Goal: Task Accomplishment & Management: Manage account settings

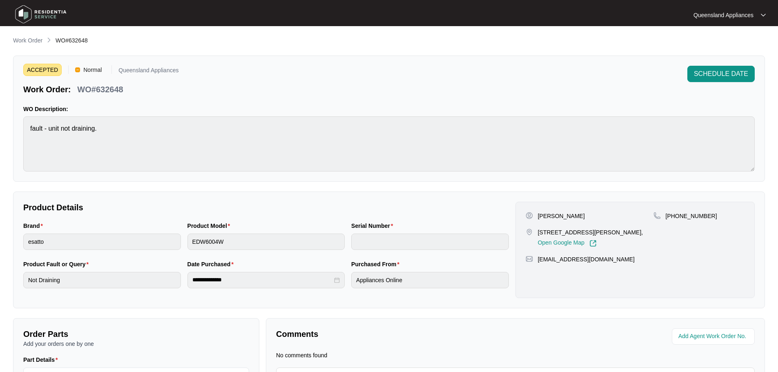
click at [20, 34] on main "**********" at bounding box center [389, 232] width 778 height 465
click at [22, 38] on p "Work Order" at bounding box center [27, 40] width 29 height 8
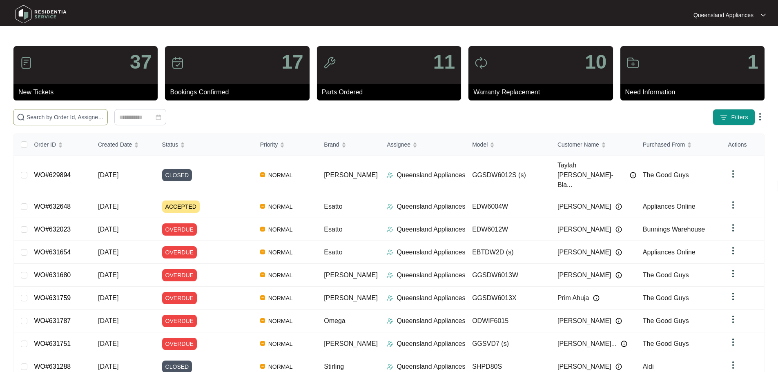
click at [108, 110] on span at bounding box center [60, 117] width 95 height 16
paste input "615704"
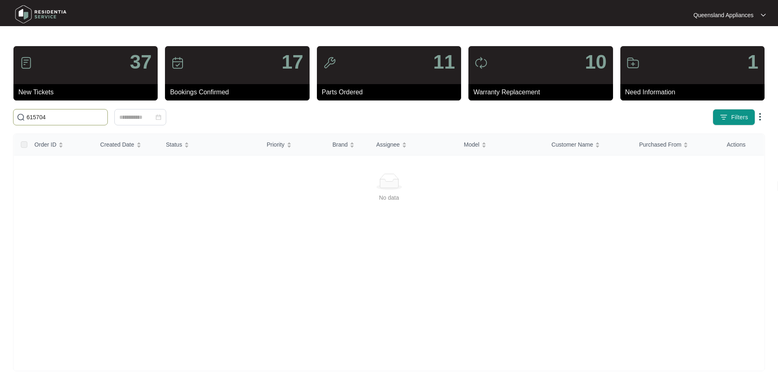
drag, startPoint x: 41, startPoint y: 117, endPoint x: 0, endPoint y: 91, distance: 49.1
click at [0, 104] on main "37 New Tickets 17 Bookings Confirmed 11 Parts Ordered 10 Warranty Replacement 1…" at bounding box center [389, 192] width 778 height 385
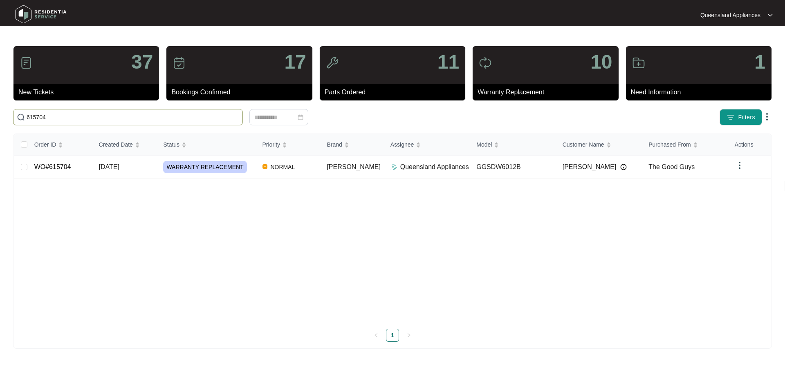
type input "615704"
click at [146, 170] on td "[DATE]" at bounding box center [124, 167] width 65 height 23
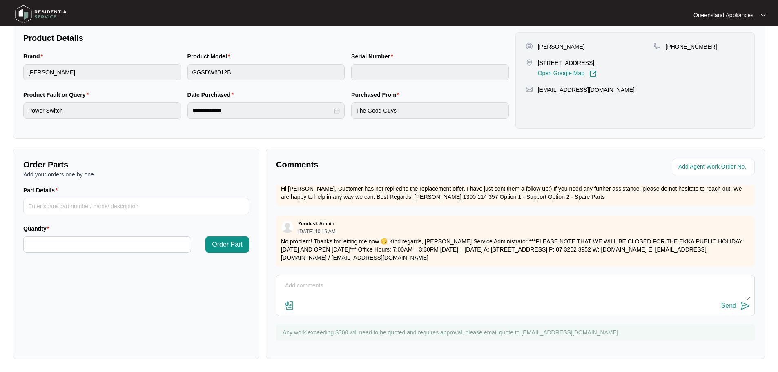
scroll to position [420, 0]
click at [330, 286] on textarea at bounding box center [516, 290] width 470 height 21
click at [312, 283] on textarea "Hey Team, Still no updates?" at bounding box center [516, 290] width 470 height 21
type textarea "Hey Team, Just checking in again - Still no updates?"
click at [731, 306] on div "Send" at bounding box center [729, 305] width 15 height 7
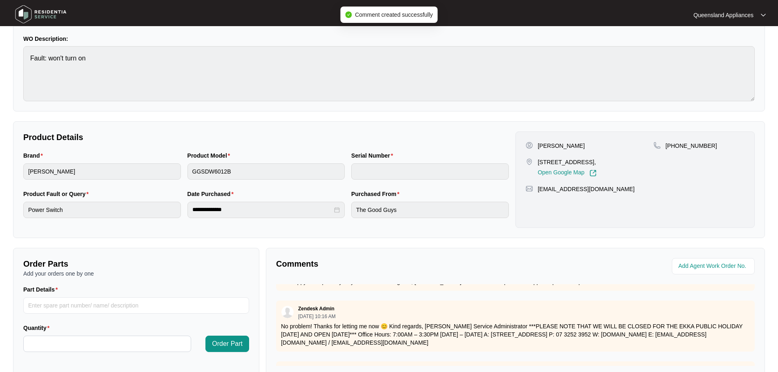
scroll to position [0, 0]
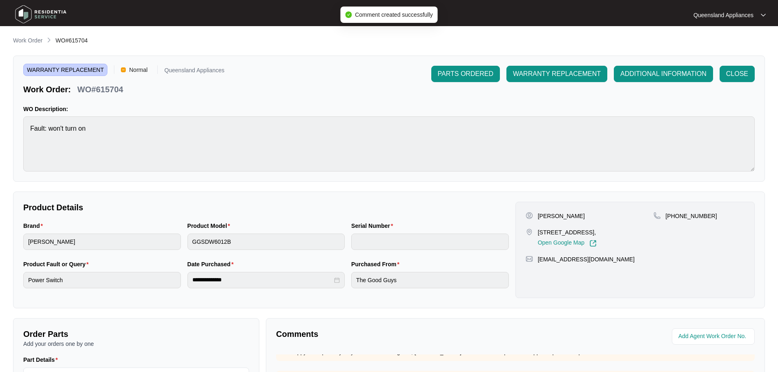
click at [33, 38] on p "Work Order" at bounding box center [27, 40] width 29 height 8
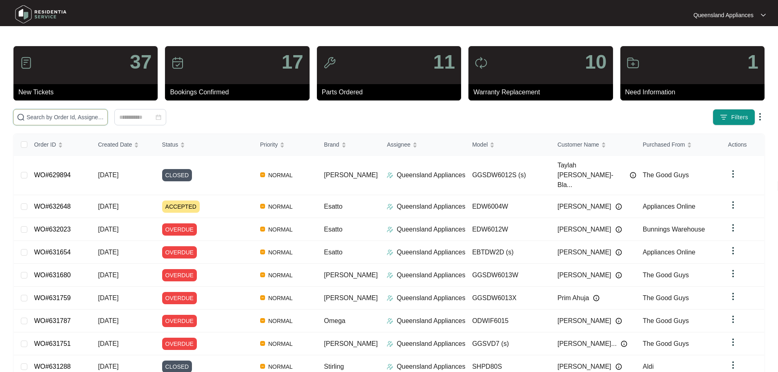
click at [81, 117] on input "text" at bounding box center [66, 117] width 78 height 9
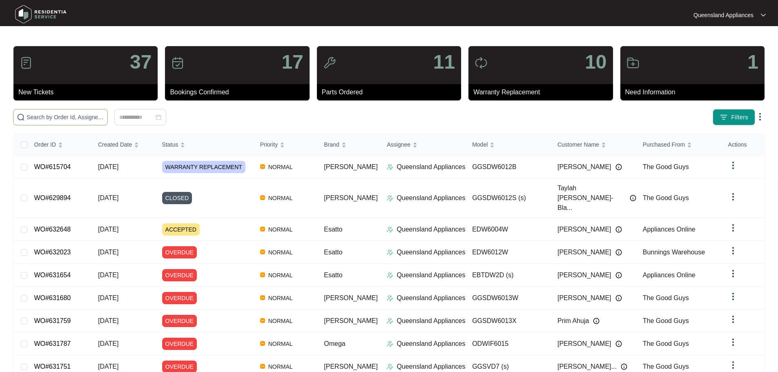
paste input "613895"
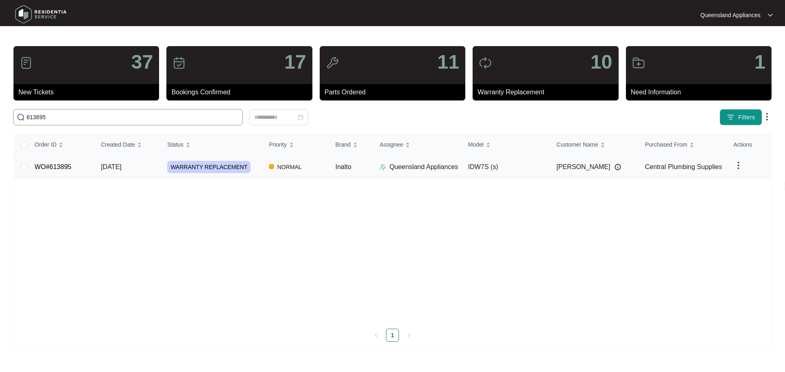
type input "613895"
click at [140, 168] on td "[DATE]" at bounding box center [127, 167] width 66 height 23
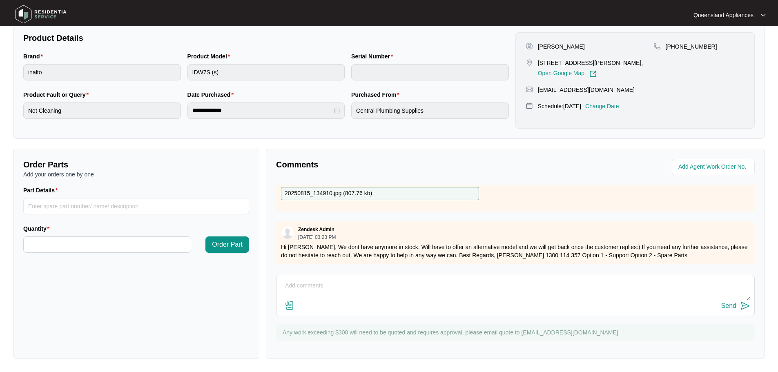
scroll to position [873, 0]
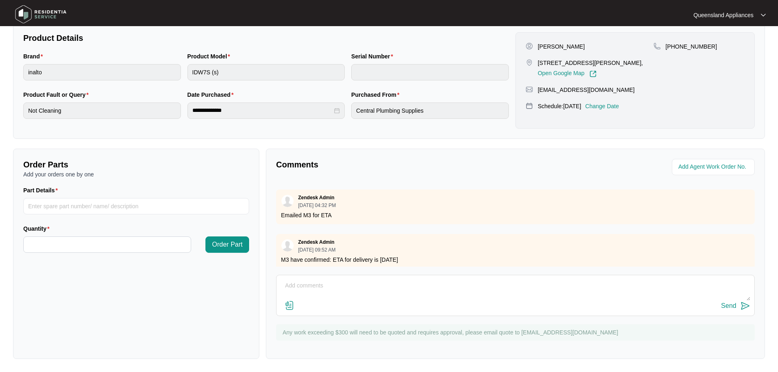
drag, startPoint x: 286, startPoint y: 250, endPoint x: 431, endPoint y: 249, distance: 145.1
click at [431, 256] on p "M3 have confirmed: ETA for delivery is [DATE]" at bounding box center [515, 260] width 469 height 8
click at [407, 289] on textarea at bounding box center [516, 290] width 470 height 21
type textarea "j"
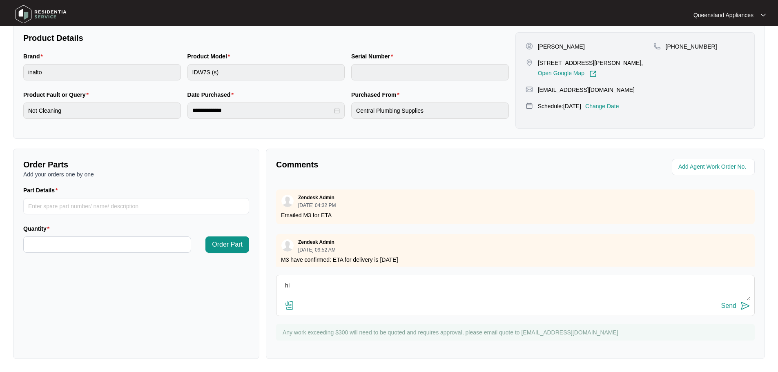
type textarea "h"
click at [452, 285] on textarea "Hi Team, Parts have been recieved. We are organising a suitablebooking date/tim…" at bounding box center [516, 290] width 470 height 21
click at [448, 284] on textarea "Hi Team, Parts have been recieved. We are organising a suitablebooking date/tim…" at bounding box center [516, 290] width 470 height 21
click at [450, 285] on textarea "Hi Team, Parts have been recieved. We are organising a suitablebooking date/tim…" at bounding box center [516, 290] width 470 height 21
click at [414, 285] on textarea "Hi Team, Parts have been recieved. We are organising a suitable booking date/ti…" at bounding box center [516, 290] width 470 height 21
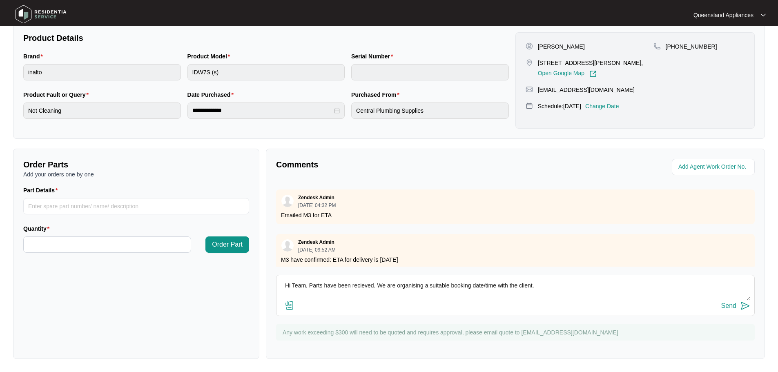
type textarea "Hi Team, Parts have been recieved. We are organising a suitable booking date/ti…"
drag, startPoint x: 414, startPoint y: 285, endPoint x: 725, endPoint y: 306, distance: 311.2
click at [725, 306] on div "Send" at bounding box center [729, 305] width 15 height 7
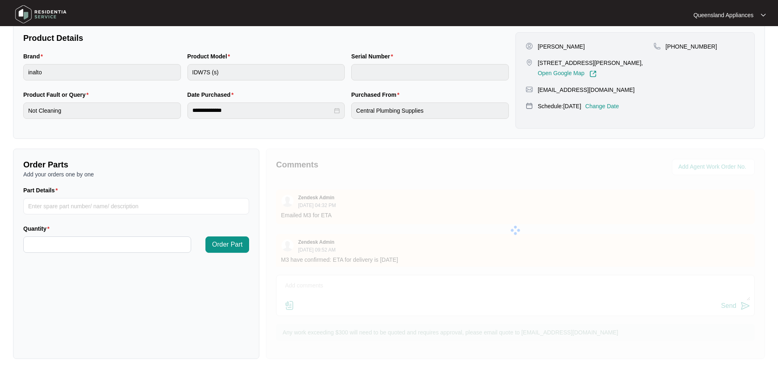
click at [725, 306] on div at bounding box center [515, 230] width 499 height 163
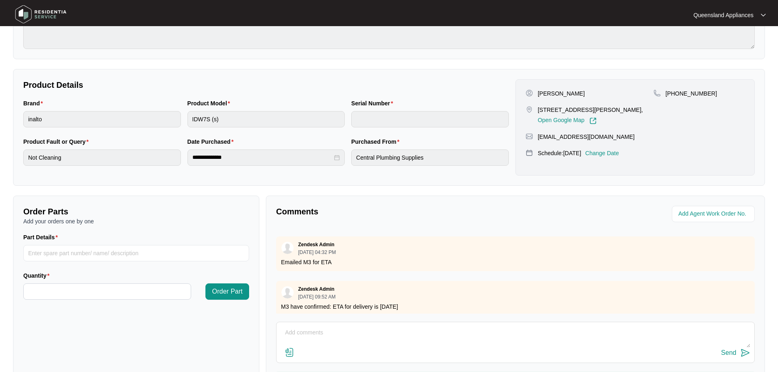
scroll to position [0, 0]
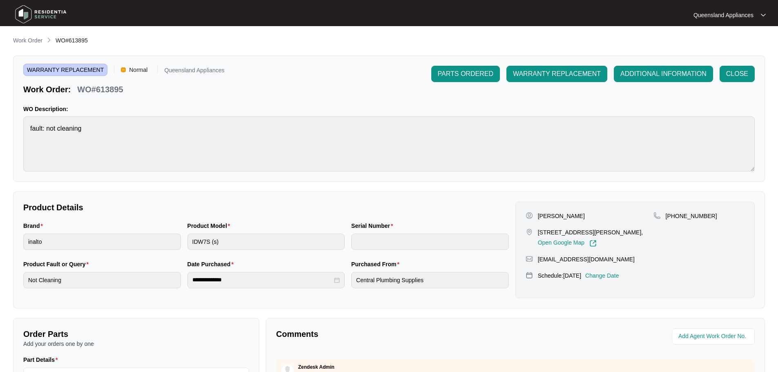
click at [31, 46] on div "**********" at bounding box center [389, 282] width 752 height 493
click at [30, 41] on p "Work Order" at bounding box center [27, 40] width 29 height 8
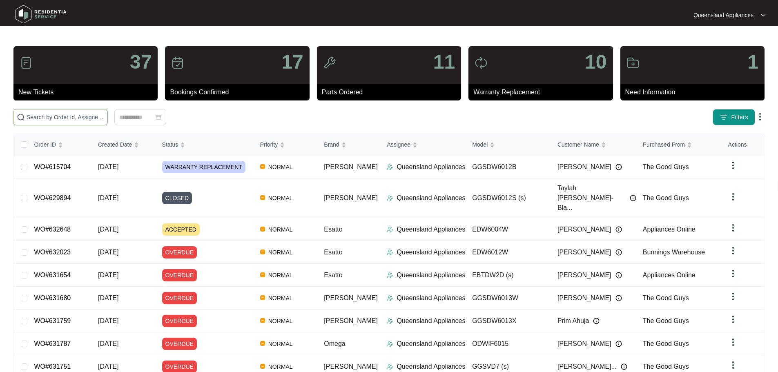
click at [104, 116] on input "text" at bounding box center [66, 117] width 78 height 9
paste input "615185"
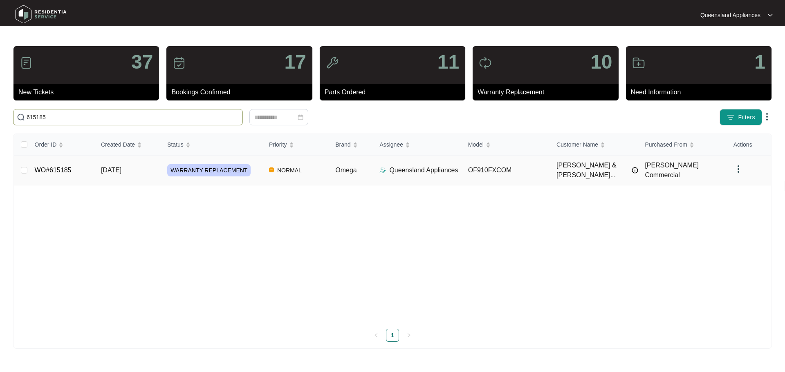
type input "615185"
click at [254, 170] on div "WARRANTY REPLACEMENT" at bounding box center [214, 170] width 95 height 12
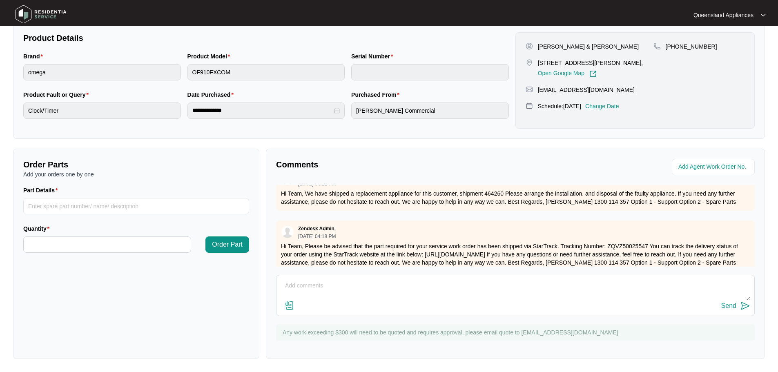
scroll to position [897, 0]
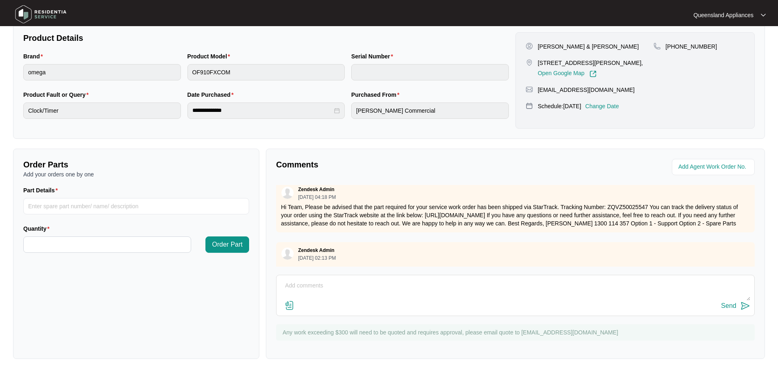
click at [459, 291] on textarea at bounding box center [516, 290] width 470 height 21
type textarea "h"
type textarea "Hi Team, Part has been recieved and we have confirmed with the client a booking…"
click at [743, 306] on img at bounding box center [746, 306] width 10 height 10
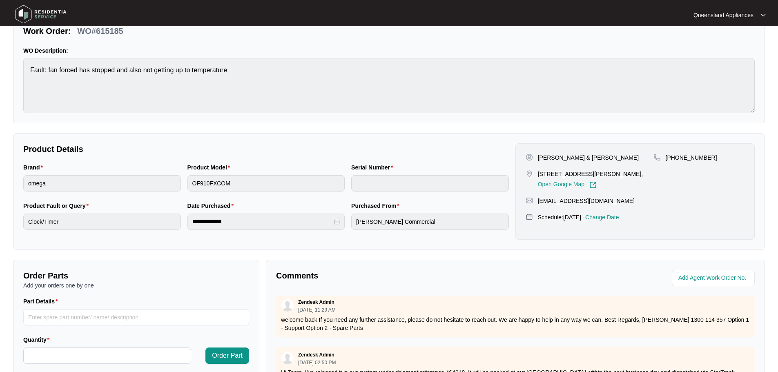
scroll to position [0, 0]
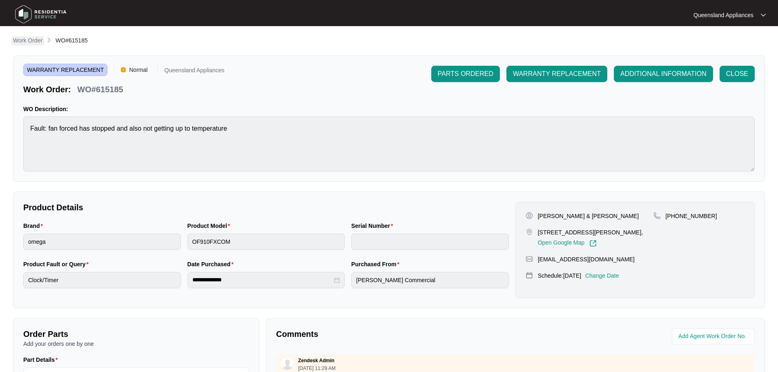
click at [34, 40] on p "Work Order" at bounding box center [27, 40] width 29 height 8
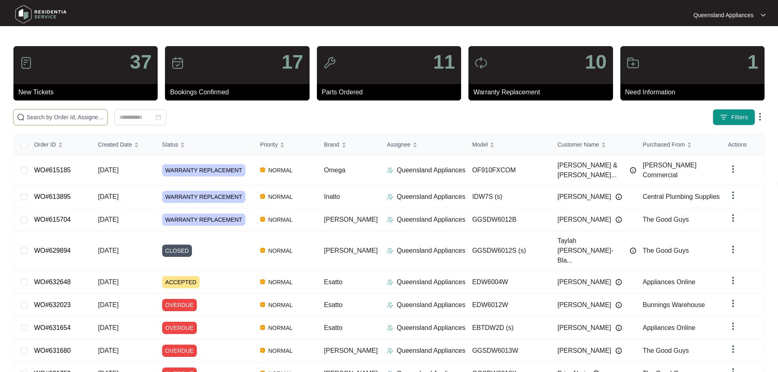
click at [91, 113] on input "text" at bounding box center [66, 117] width 78 height 9
paste input "620210"
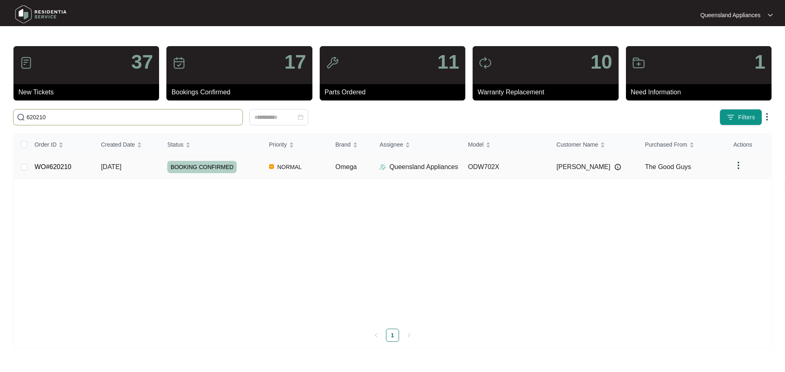
type input "620210"
click at [256, 171] on div "BOOKING CONFIRMED" at bounding box center [214, 167] width 95 height 12
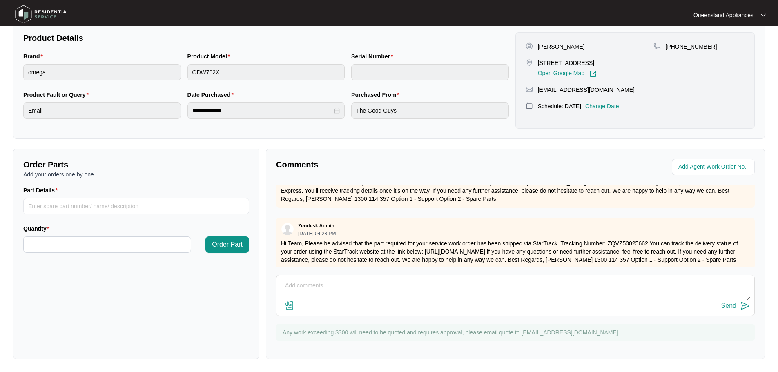
scroll to position [711, 0]
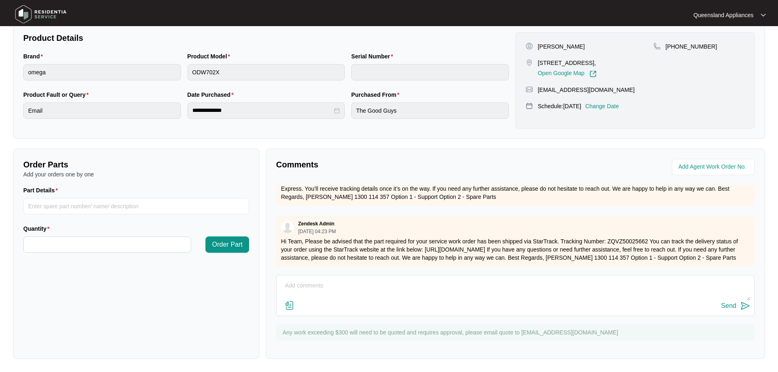
click at [400, 282] on textarea at bounding box center [516, 290] width 470 height 21
type textarea "Hi Team, We are confirming with the client if a booking date of [DATE] will be …"
click at [723, 305] on div "Send" at bounding box center [729, 305] width 15 height 7
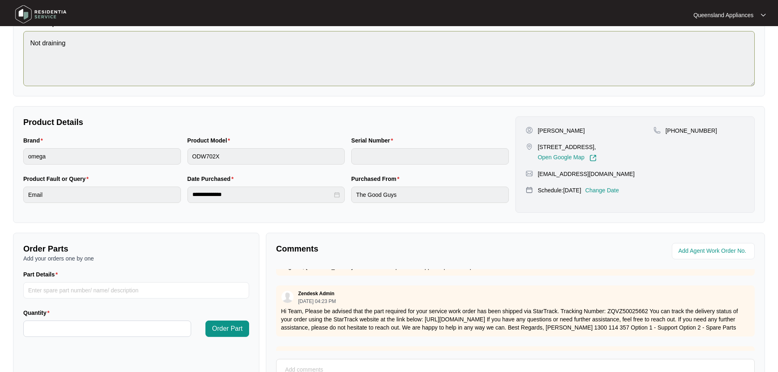
scroll to position [0, 0]
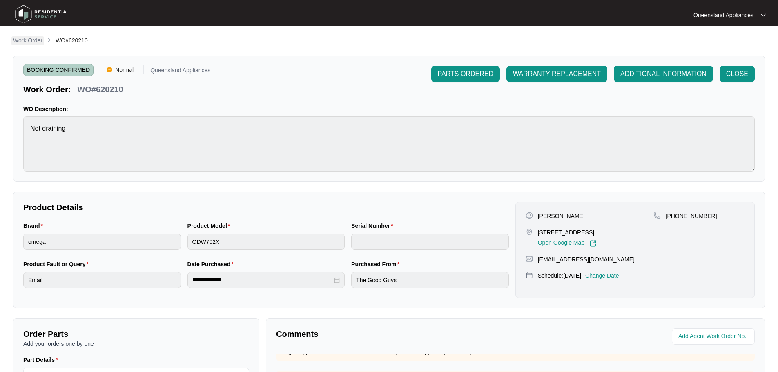
click at [31, 43] on p "Work Order" at bounding box center [27, 40] width 29 height 8
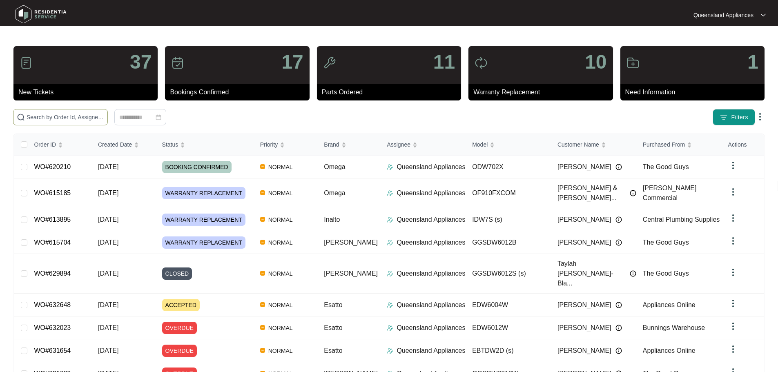
drag, startPoint x: 82, startPoint y: 109, endPoint x: 87, endPoint y: 121, distance: 12.7
click at [82, 111] on span at bounding box center [60, 117] width 95 height 16
paste input "624229"
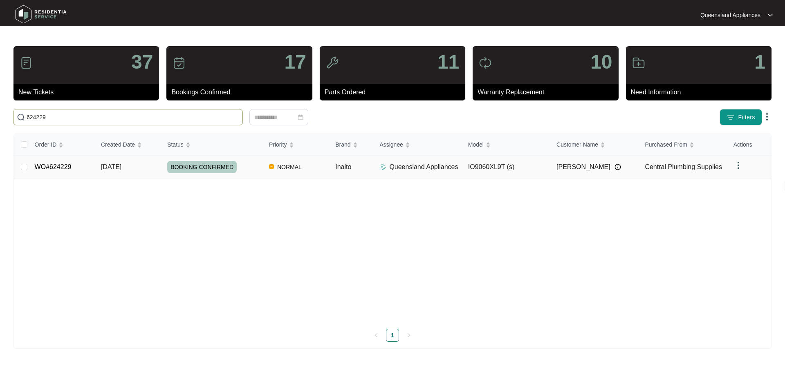
type input "624229"
click at [245, 174] on td "BOOKING CONFIRMED" at bounding box center [212, 167] width 102 height 23
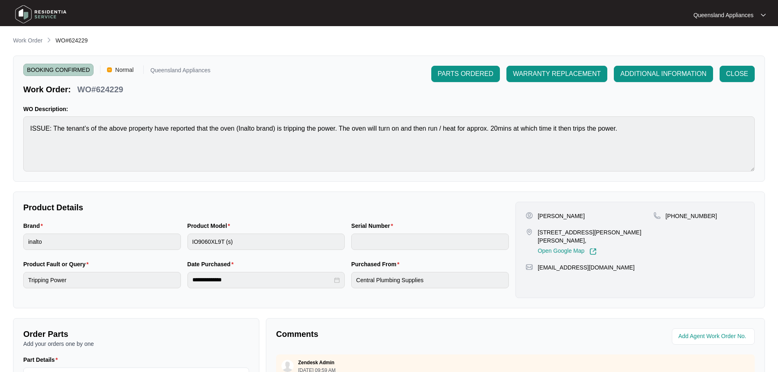
click at [33, 34] on main "**********" at bounding box center [389, 271] width 778 height 542
click at [31, 40] on p "Work Order" at bounding box center [27, 40] width 29 height 8
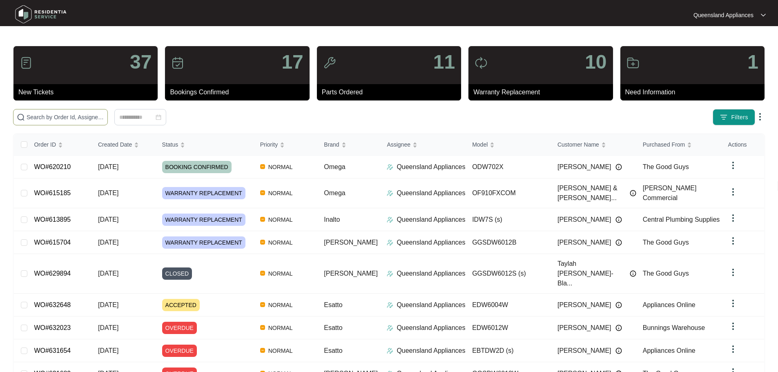
click at [108, 123] on span at bounding box center [60, 117] width 95 height 16
paste input "625705"
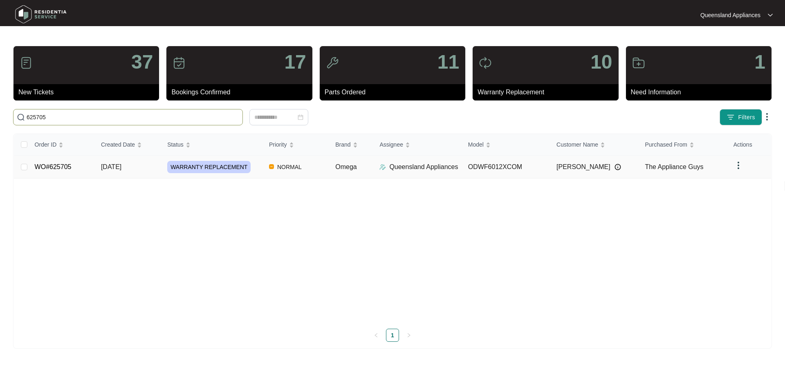
type input "625705"
click at [255, 166] on div "WARRANTY REPLACEMENT" at bounding box center [214, 167] width 95 height 12
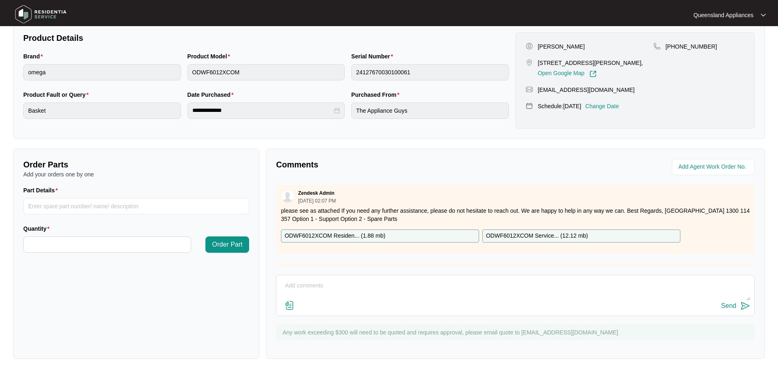
scroll to position [186, 0]
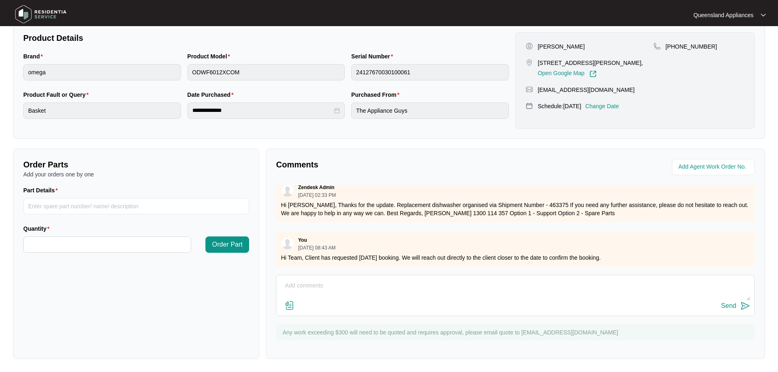
drag, startPoint x: 492, startPoint y: 252, endPoint x: 767, endPoint y: 246, distance: 275.9
click at [746, 252] on div "You [DATE] 08:43 AM Hi Team, Client has requested [DATE] booking. We will reach…" at bounding box center [515, 249] width 479 height 35
click at [682, 271] on div "Comments Zendesk Admin [DATE] 02:07 PM please see as attached If you need any f…" at bounding box center [515, 254] width 499 height 210
click at [456, 288] on textarea at bounding box center [516, 290] width 470 height 21
type textarea "h"
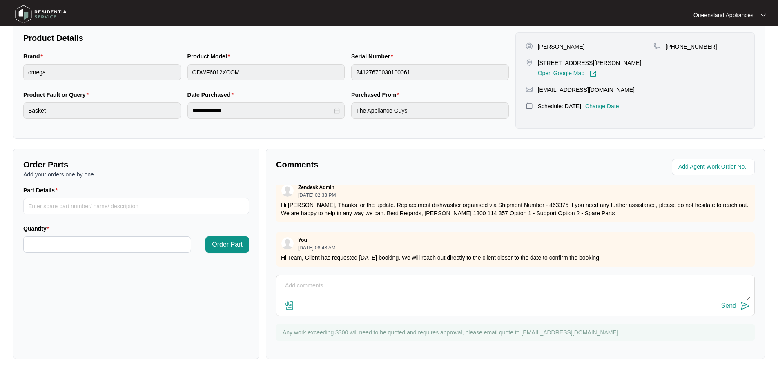
type textarea "h"
type textarea "Hi Team, client has become unavailable for 29/8 booking however they have reque…"
drag, startPoint x: 732, startPoint y: 309, endPoint x: 736, endPoint y: 302, distance: 8.1
click at [735, 304] on div "Send" at bounding box center [729, 305] width 15 height 7
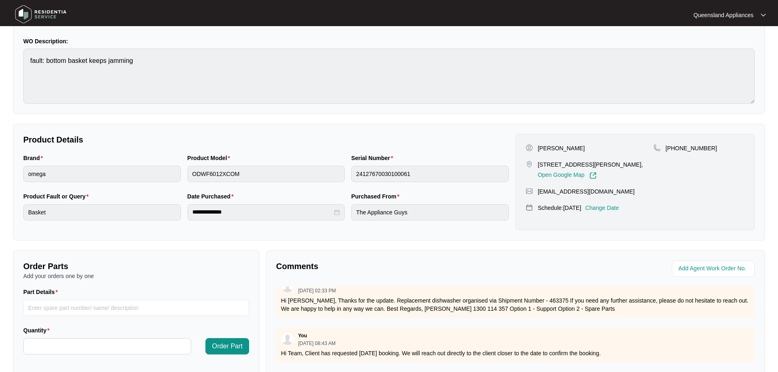
scroll to position [7, 0]
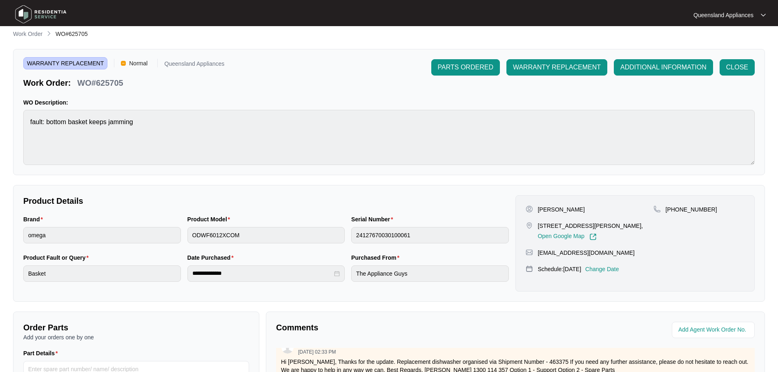
drag, startPoint x: 0, startPoint y: 28, endPoint x: 7, endPoint y: 33, distance: 7.9
click at [1, 31] on main "**********" at bounding box center [389, 264] width 778 height 542
click at [14, 34] on p "Work Order" at bounding box center [27, 34] width 29 height 8
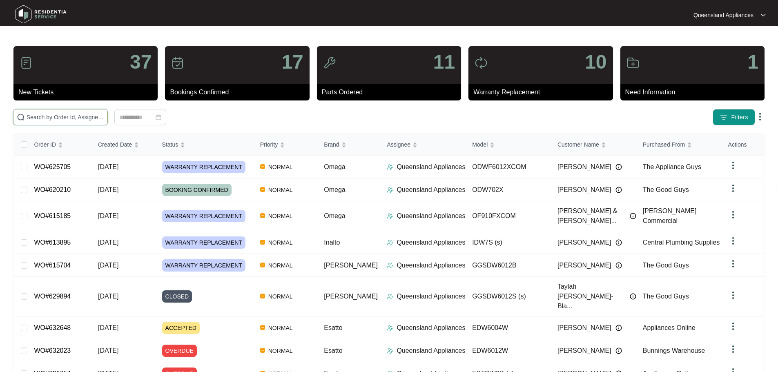
click at [80, 120] on input "text" at bounding box center [66, 117] width 78 height 9
paste input "628523"
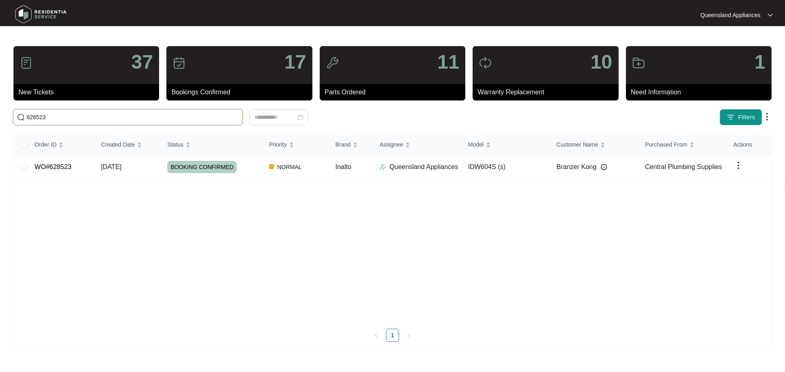
click at [68, 116] on input "628523" at bounding box center [133, 117] width 212 height 9
paste input "628587"
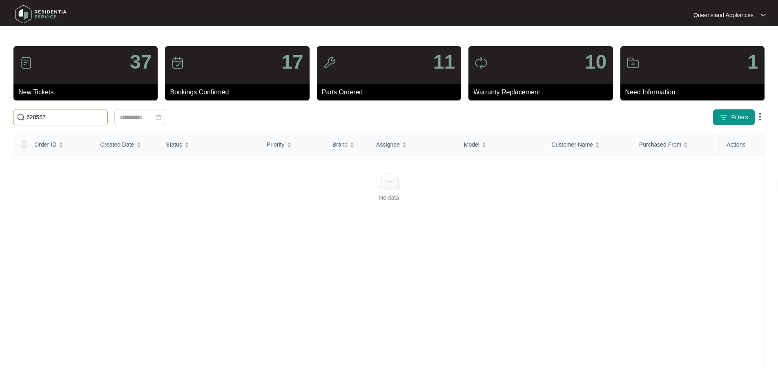
drag, startPoint x: 40, startPoint y: 115, endPoint x: 0, endPoint y: 107, distance: 40.5
click at [0, 107] on main "37 New Tickets 17 Bookings Confirmed 11 Parts Ordered 10 Warranty Replacement 1…" at bounding box center [389, 192] width 778 height 385
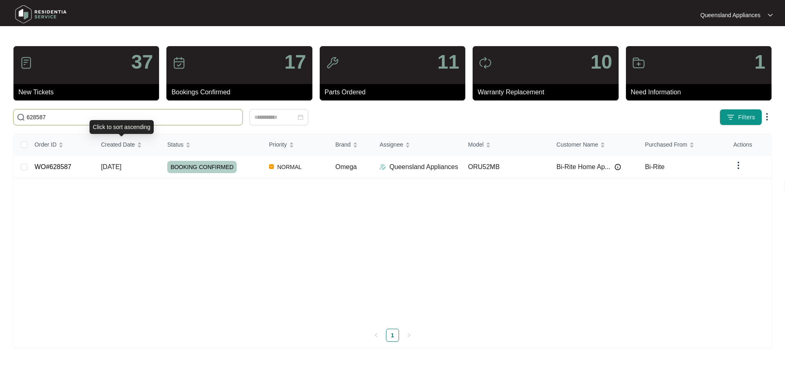
click at [115, 120] on input "628587" at bounding box center [133, 117] width 212 height 9
paste input "9493"
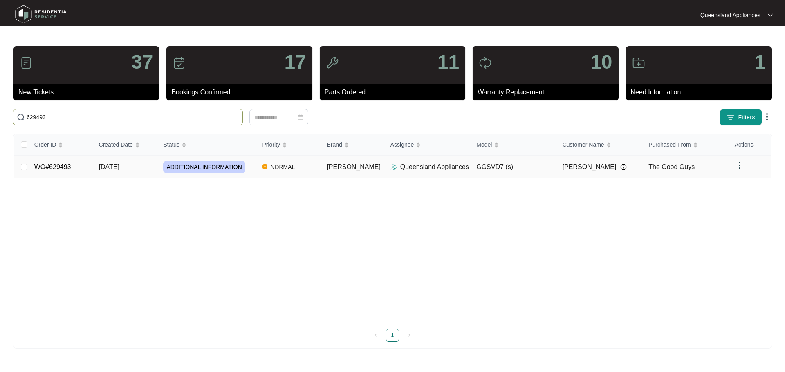
type input "629493"
click at [183, 169] on span "ADDITIONAL INFORMATION" at bounding box center [204, 167] width 82 height 12
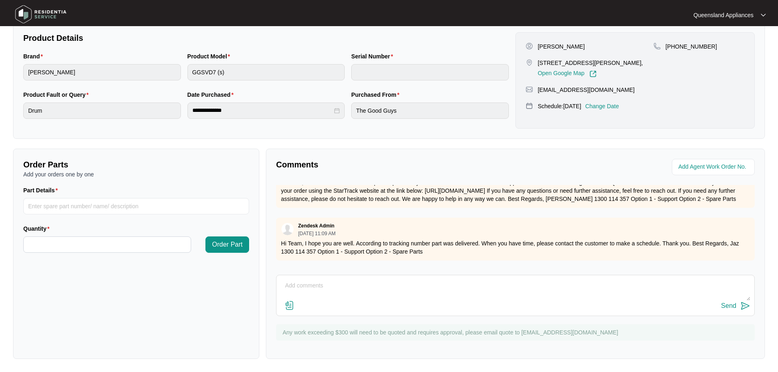
scroll to position [142, 0]
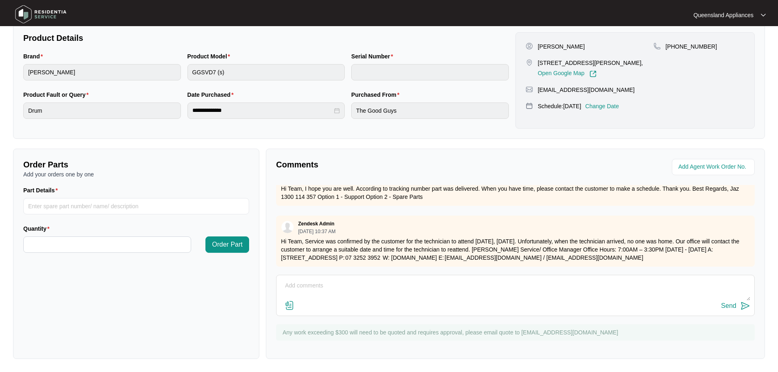
click at [452, 284] on textarea at bounding box center [516, 290] width 470 height 21
type textarea "h"
type textarea "Hi Team, w"
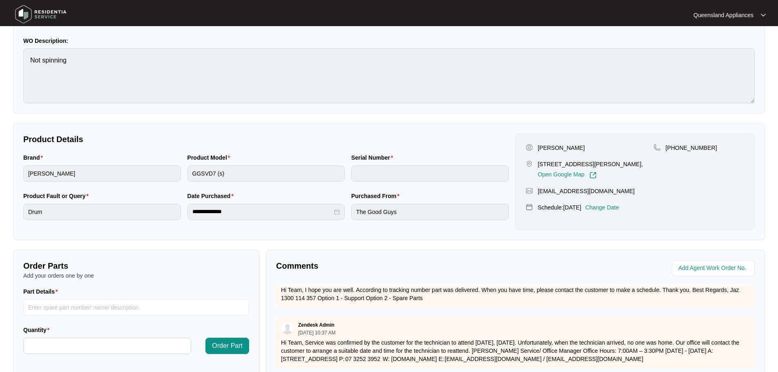
scroll to position [0, 0]
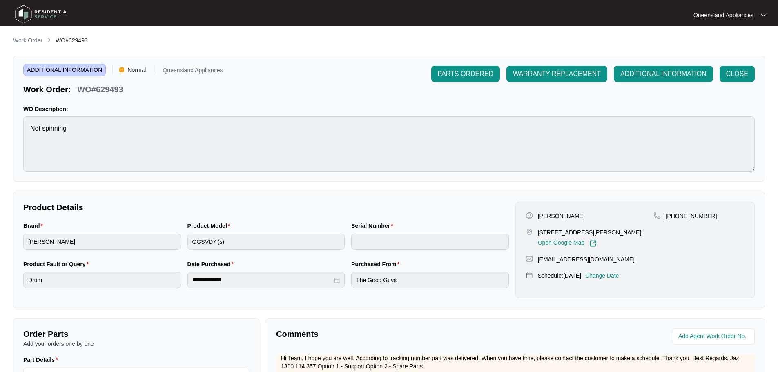
click at [39, 38] on p "Work Order" at bounding box center [27, 40] width 29 height 8
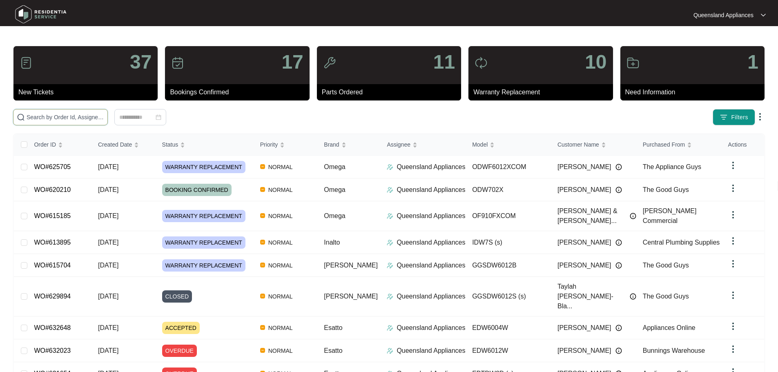
click at [87, 118] on input "text" at bounding box center [66, 117] width 78 height 9
paste input "629543"
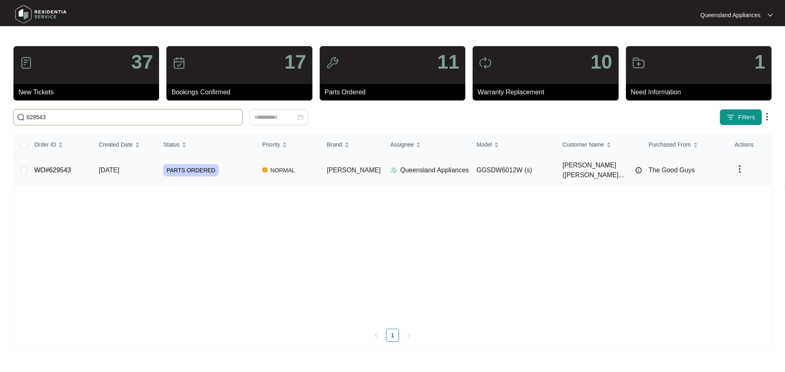
type input "629543"
click at [237, 168] on div "PARTS ORDERED" at bounding box center [209, 170] width 92 height 12
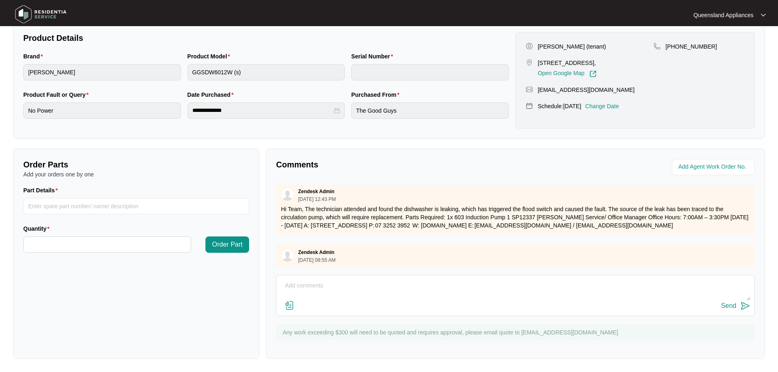
scroll to position [150, 0]
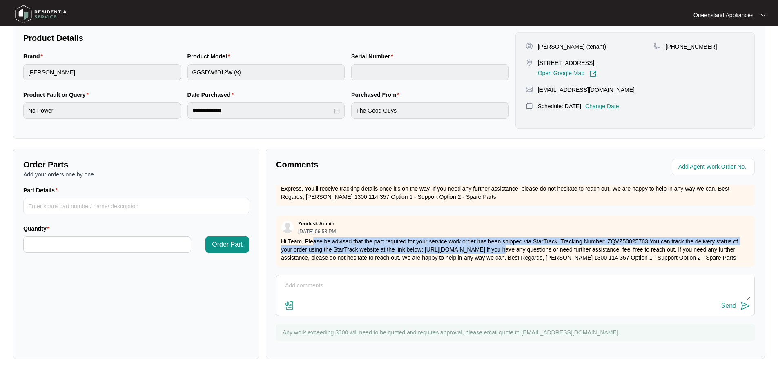
drag, startPoint x: 313, startPoint y: 237, endPoint x: 495, endPoint y: 246, distance: 182.5
click at [495, 246] on p "Hi Team, Please be advised that the part required for your service work order h…" at bounding box center [515, 249] width 469 height 25
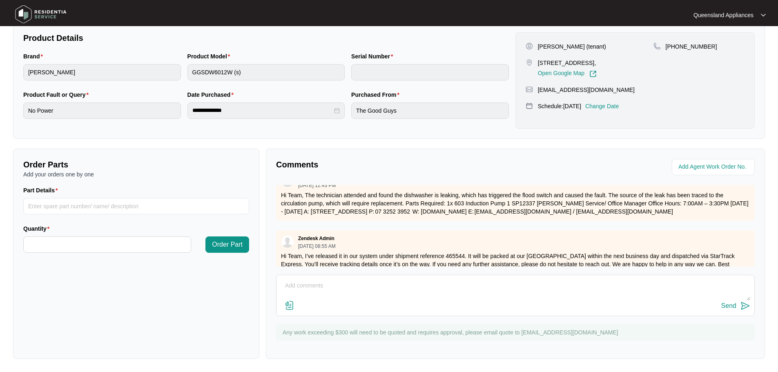
click at [385, 229] on div "Zendesk Admin [DATE] 10:15 AM Hi Team, The owner has requested this to be treat…" at bounding box center [515, 226] width 479 height 82
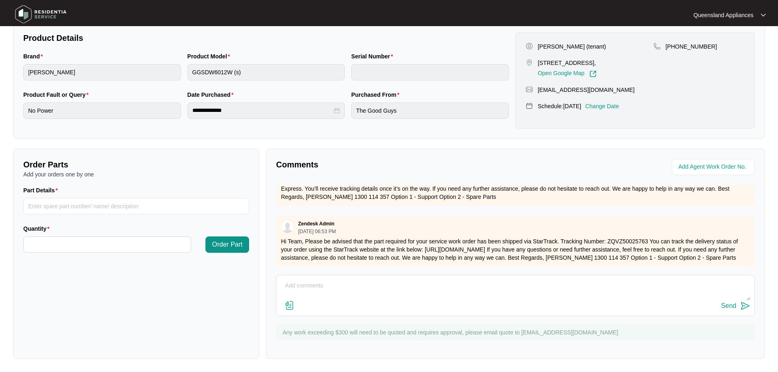
click at [397, 288] on textarea at bounding box center [516, 290] width 470 height 21
type textarea "Hi Team, we are organising a suitable booking date/time with the client."
click at [727, 306] on div "Send" at bounding box center [729, 305] width 15 height 7
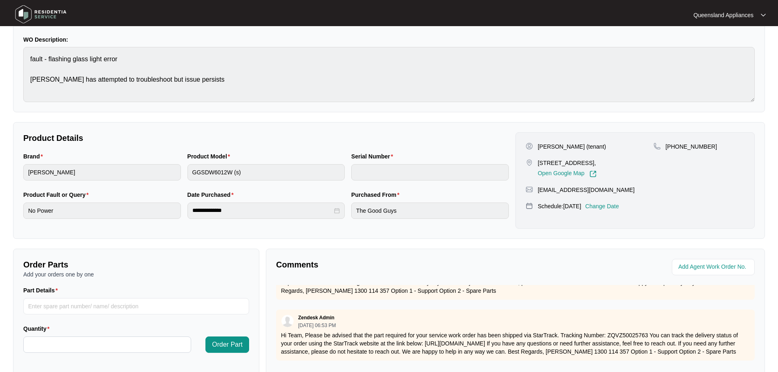
scroll to position [0, 0]
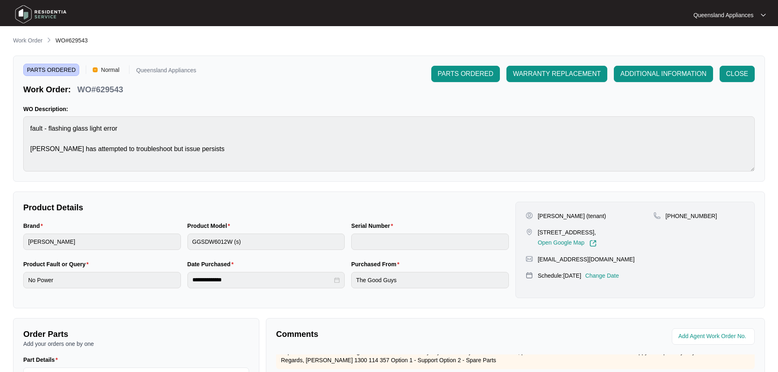
click at [26, 40] on p "Work Order" at bounding box center [27, 40] width 29 height 8
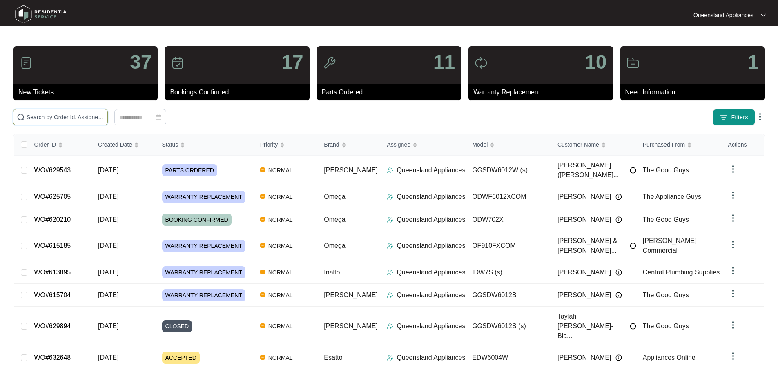
click at [76, 116] on input "text" at bounding box center [66, 117] width 78 height 9
paste input "629889"
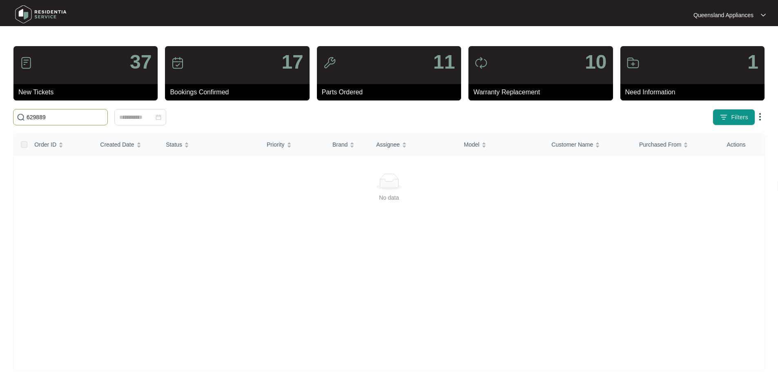
click at [27, 116] on input "629889" at bounding box center [66, 117] width 78 height 9
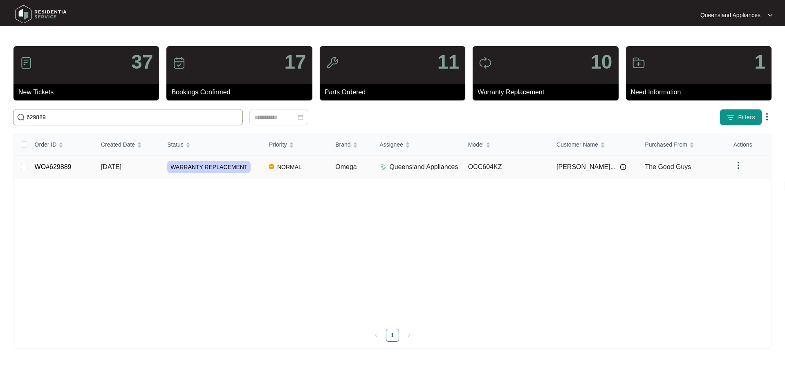
type input "629889"
click at [80, 159] on td "WO#629889" at bounding box center [61, 167] width 66 height 23
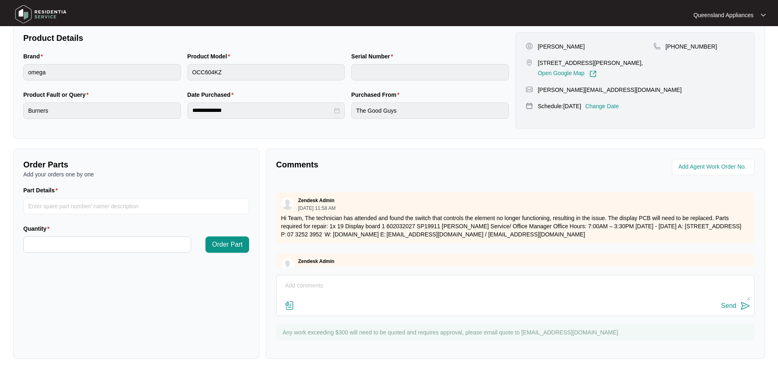
scroll to position [152, 0]
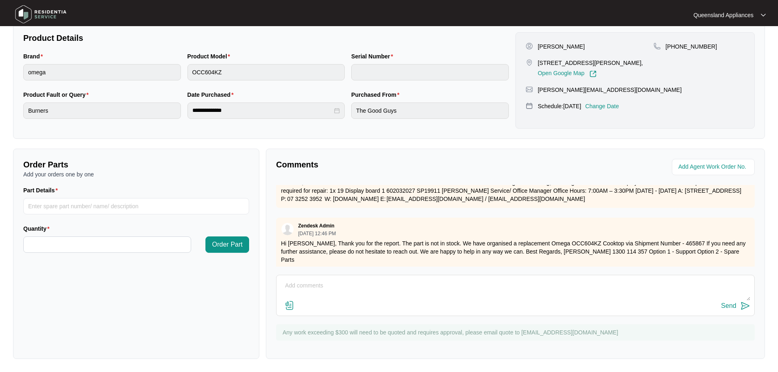
click at [549, 241] on p "Hi [PERSON_NAME], Thank you for the report. The part is not in stock. We have o…" at bounding box center [515, 251] width 469 height 25
click at [450, 280] on textarea at bounding box center [516, 290] width 470 height 21
type textarea "h"
type textarea "Hi Team, This service is booked for 29/8 - confirmed by the client."
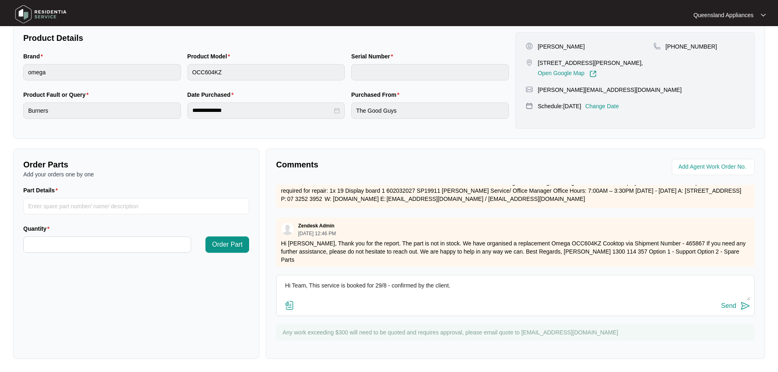
click at [732, 305] on div "Send" at bounding box center [729, 305] width 15 height 7
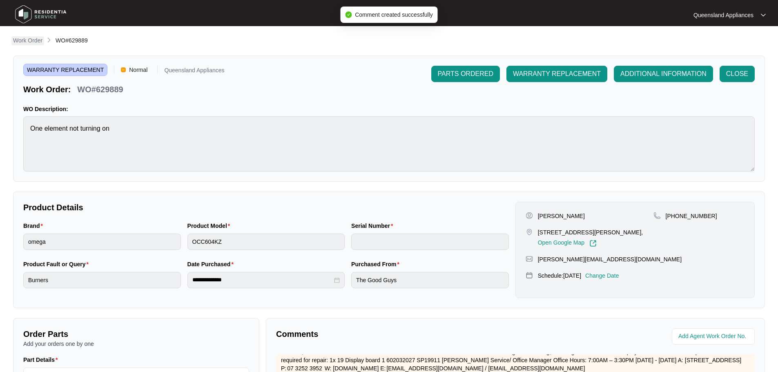
click at [37, 42] on p "Work Order" at bounding box center [27, 40] width 29 height 8
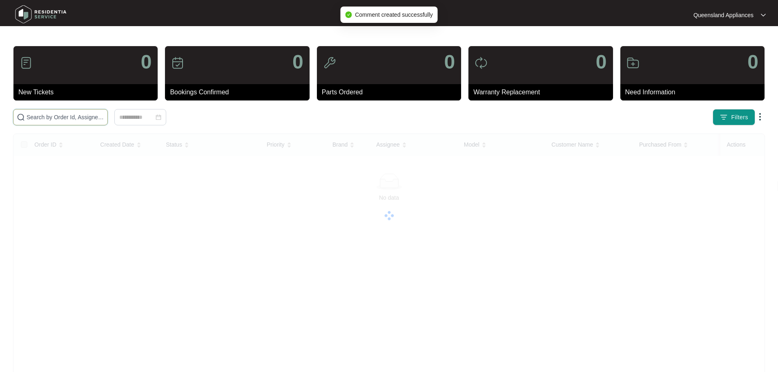
click at [84, 121] on input "text" at bounding box center [66, 117] width 78 height 9
paste input "629919"
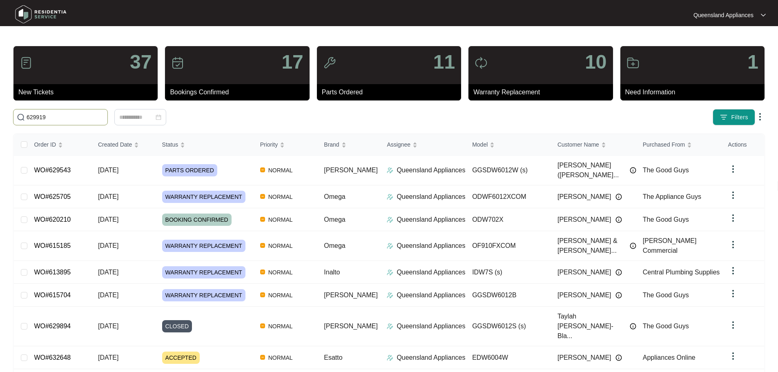
click at [23, 112] on span "629919" at bounding box center [60, 117] width 95 height 16
click at [27, 116] on input "629919" at bounding box center [66, 117] width 78 height 9
click at [45, 120] on input "629919" at bounding box center [66, 117] width 78 height 9
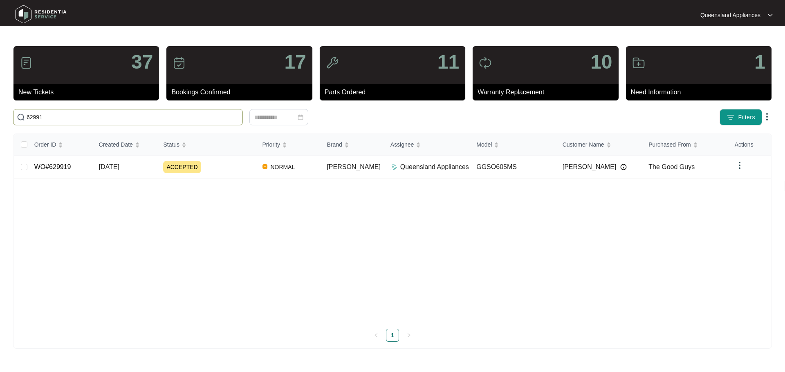
type input "629919"
click at [62, 166] on link "WO#629919" at bounding box center [52, 166] width 37 height 7
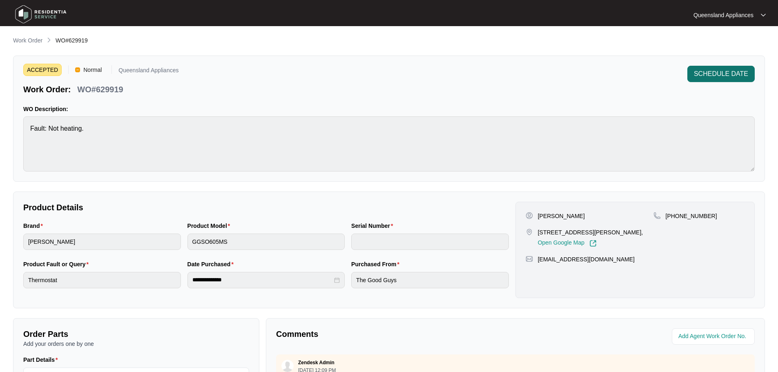
click at [705, 76] on span "SCHEDULE DATE" at bounding box center [721, 74] width 54 height 10
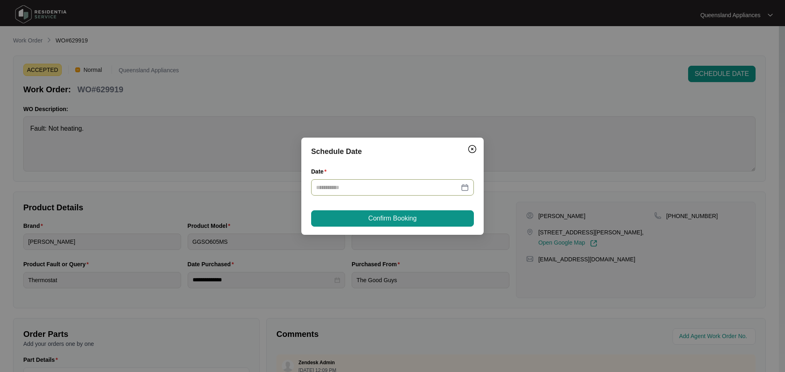
click at [372, 189] on input "Date" at bounding box center [387, 187] width 143 height 9
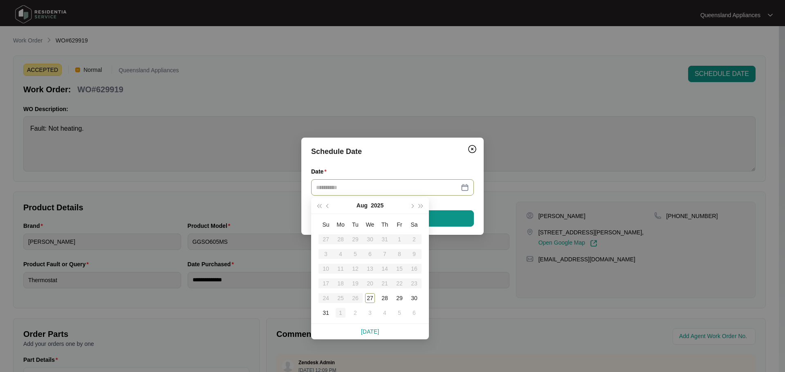
drag, startPoint x: 339, startPoint y: 311, endPoint x: 344, endPoint y: 309, distance: 4.9
click at [341, 310] on div "1" at bounding box center [341, 313] width 10 height 10
type input "**********"
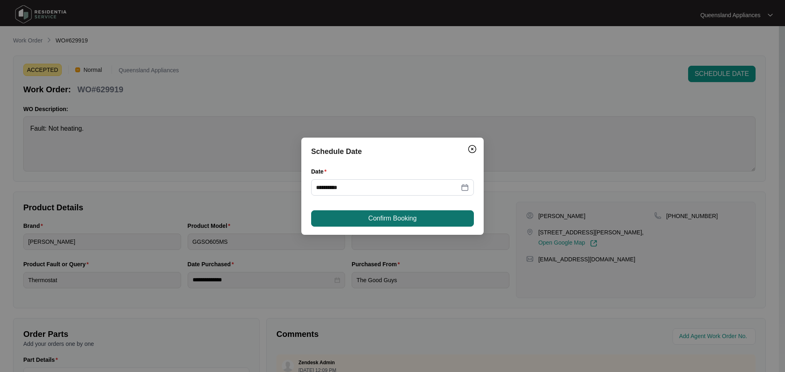
click at [373, 216] on span "Confirm Booking" at bounding box center [392, 219] width 48 height 10
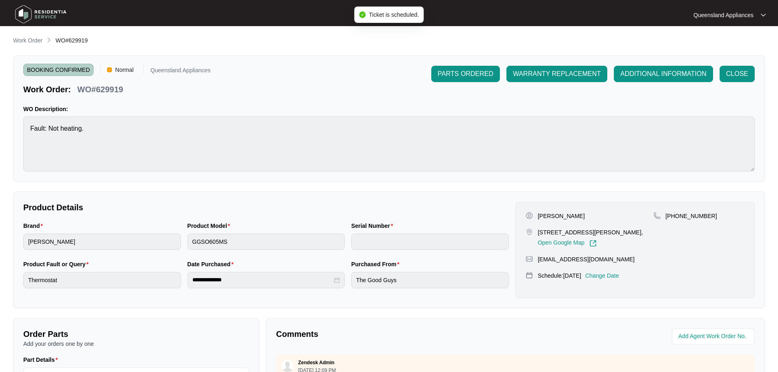
drag, startPoint x: 20, startPoint y: 41, endPoint x: 29, endPoint y: 40, distance: 9.0
click at [20, 41] on p "Work Order" at bounding box center [27, 40] width 29 height 8
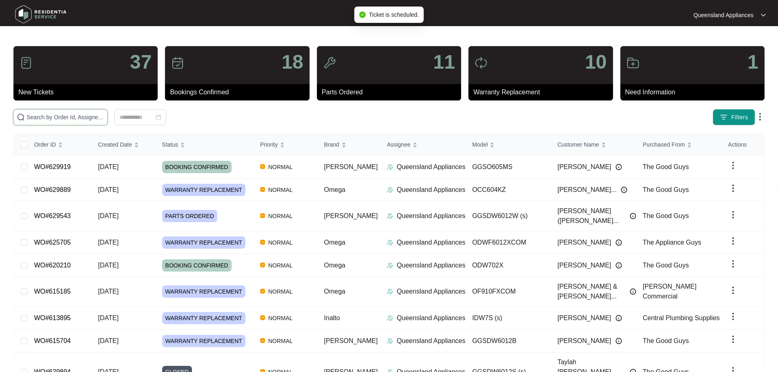
click at [94, 117] on input "text" at bounding box center [66, 117] width 78 height 9
paste input "629664"
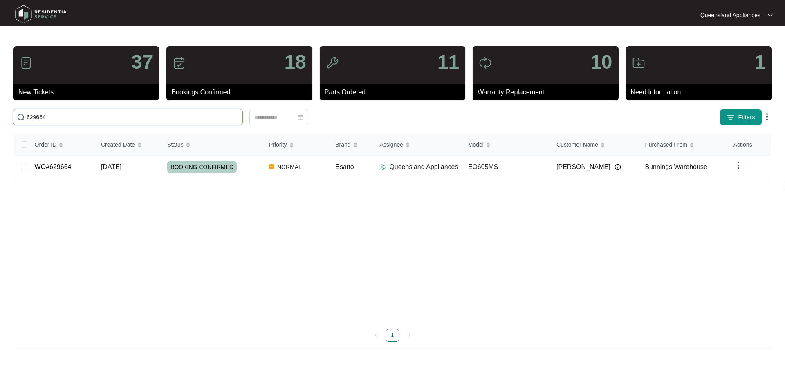
click at [105, 114] on input "629664" at bounding box center [133, 117] width 212 height 9
click at [105, 113] on input "629664" at bounding box center [133, 117] width 212 height 9
paste input "30381"
click at [172, 124] on span "630381" at bounding box center [128, 117] width 230 height 16
click at [172, 120] on input "630381" at bounding box center [133, 117] width 212 height 9
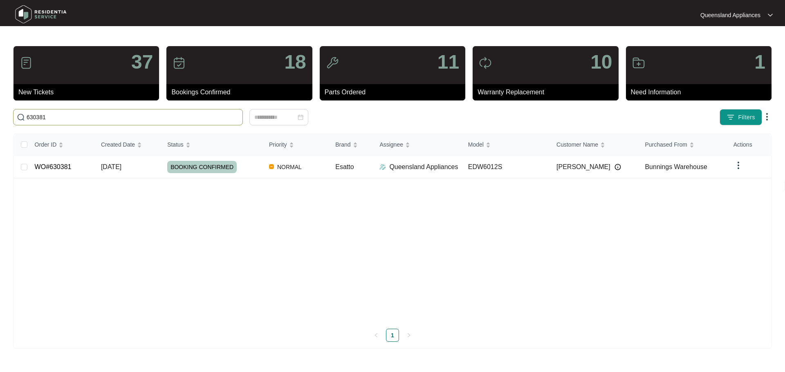
click at [172, 120] on input "630381" at bounding box center [133, 117] width 212 height 9
paste input "631120"
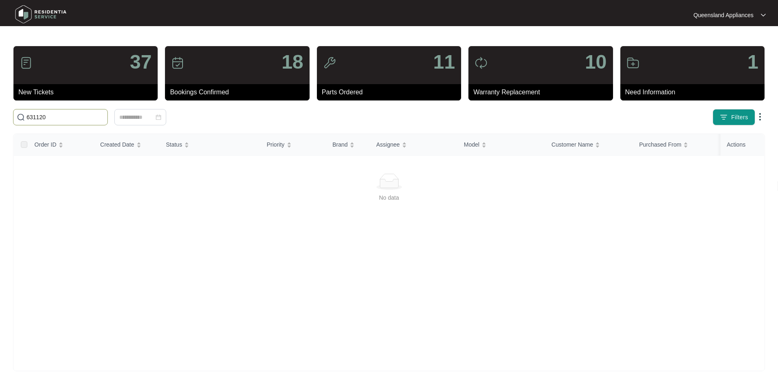
drag, startPoint x: 41, startPoint y: 119, endPoint x: 0, endPoint y: 116, distance: 41.3
click at [0, 116] on main "37 New Tickets 18 Bookings Confirmed 11 Parts Ordered 10 Warranty Replacement 1…" at bounding box center [389, 192] width 778 height 385
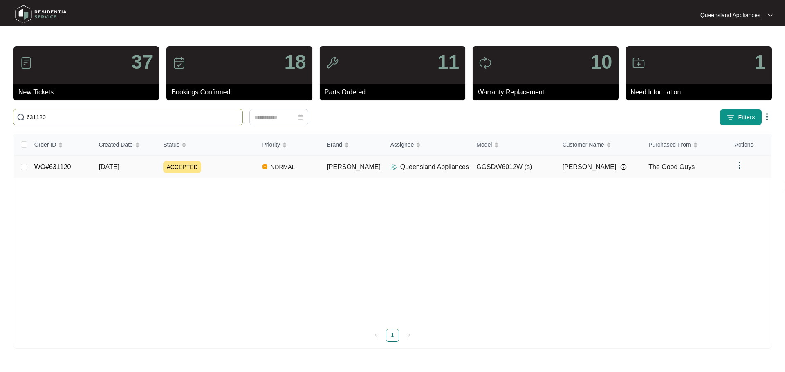
type input "631120"
click at [252, 167] on div "ACCEPTED" at bounding box center [209, 167] width 92 height 12
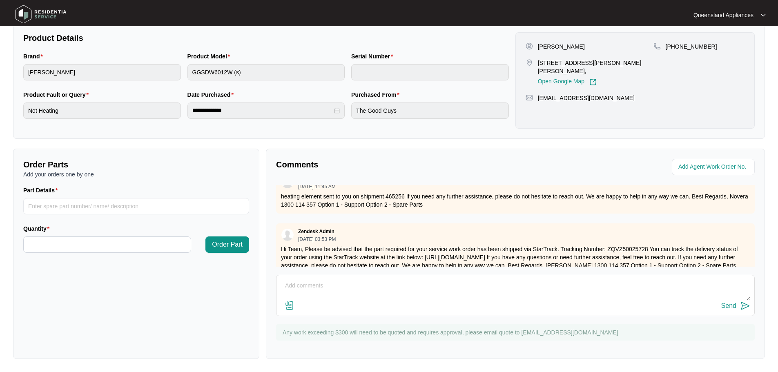
scroll to position [28, 0]
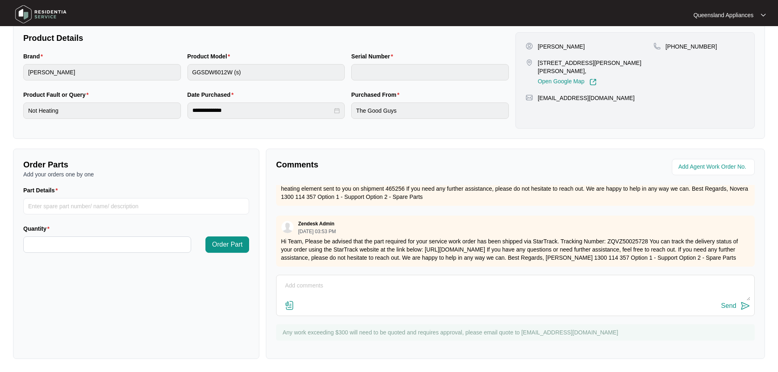
click at [354, 293] on textarea at bounding box center [516, 290] width 470 height 21
type textarea "h"
click at [489, 282] on textarea "Hi Team, client has requested this service be booked on [DATE]. We will confirm…" at bounding box center [516, 290] width 470 height 21
drag, startPoint x: 728, startPoint y: 298, endPoint x: 728, endPoint y: 304, distance: 6.5
click at [728, 301] on div "Hi Team, client has requested this service be booked on [DATE]. We will confirm…" at bounding box center [515, 295] width 479 height 41
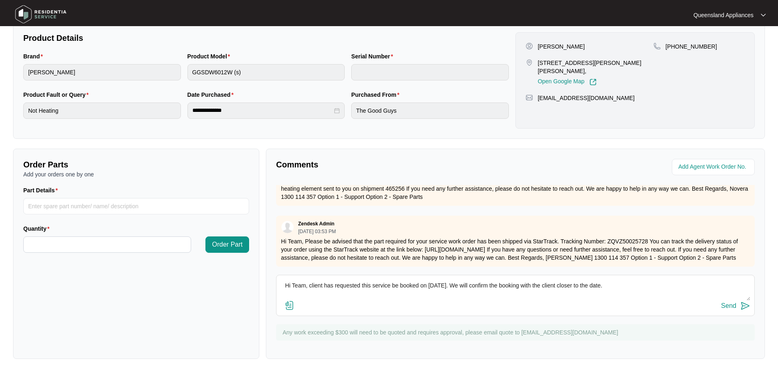
type textarea "Hi Team, client has requested this service be booked on [DATE]. We will confirm…"
click at [728, 304] on div "Send" at bounding box center [729, 305] width 15 height 7
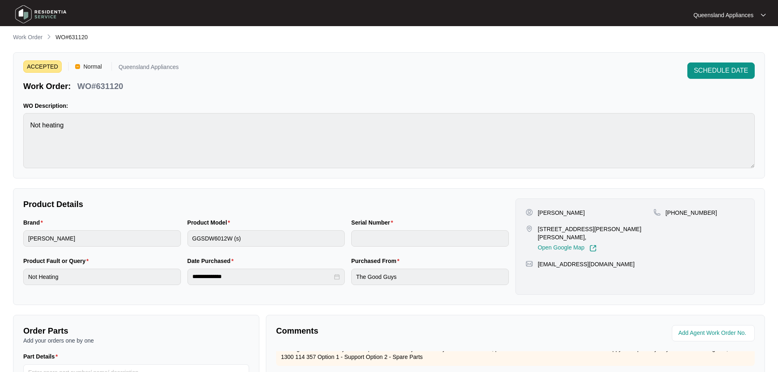
scroll to position [0, 0]
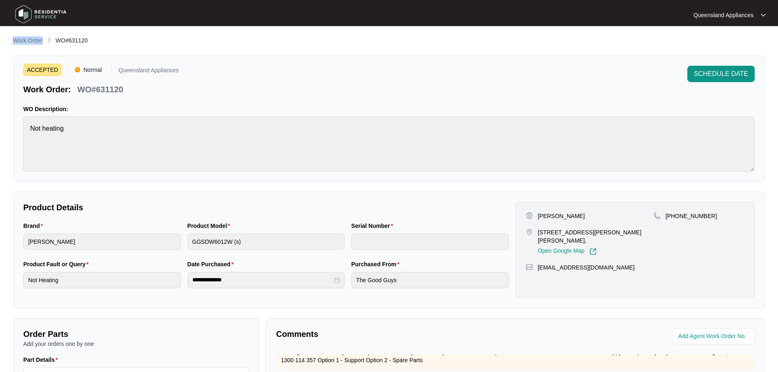
click at [37, 45] on main "**********" at bounding box center [389, 271] width 778 height 542
click at [38, 44] on p "Work Order" at bounding box center [27, 40] width 29 height 8
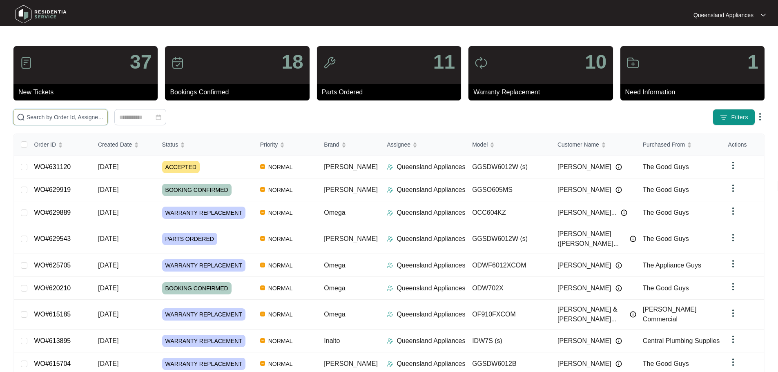
click at [104, 120] on input "text" at bounding box center [66, 117] width 78 height 9
paste input "631013"
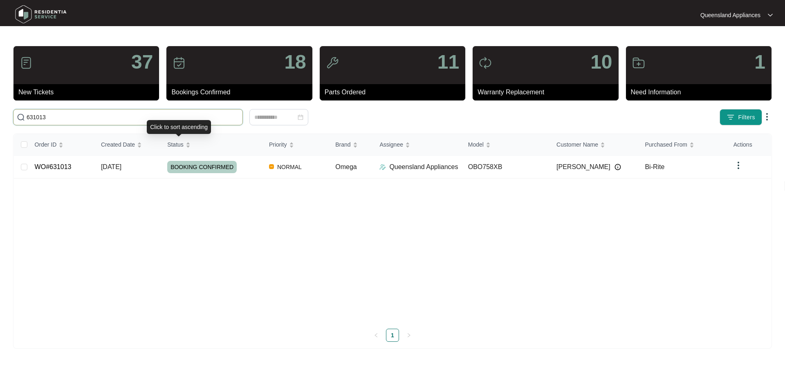
click at [199, 120] on input "631013" at bounding box center [133, 117] width 212 height 9
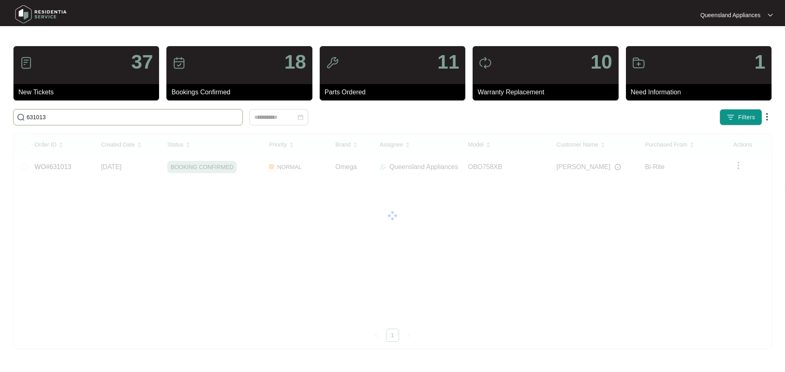
click at [199, 120] on input "631013" at bounding box center [133, 117] width 212 height 9
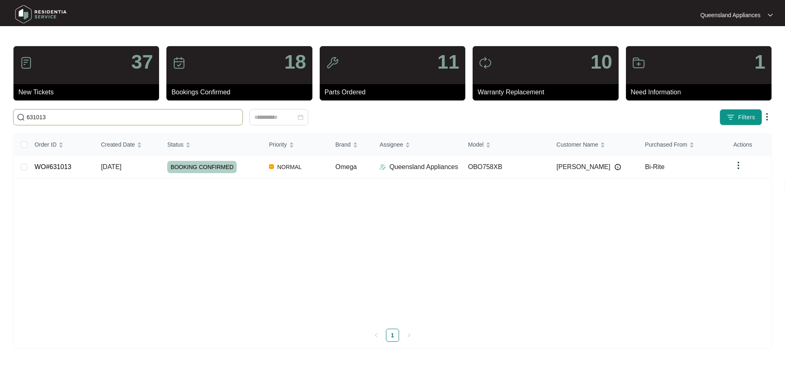
paste input "7"
click at [62, 118] on input "631073" at bounding box center [133, 117] width 212 height 9
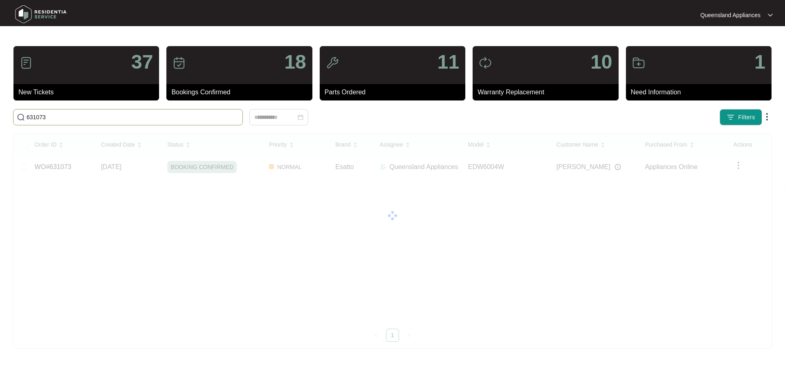
click at [62, 118] on input "631073" at bounding box center [133, 117] width 212 height 9
paste input "36"
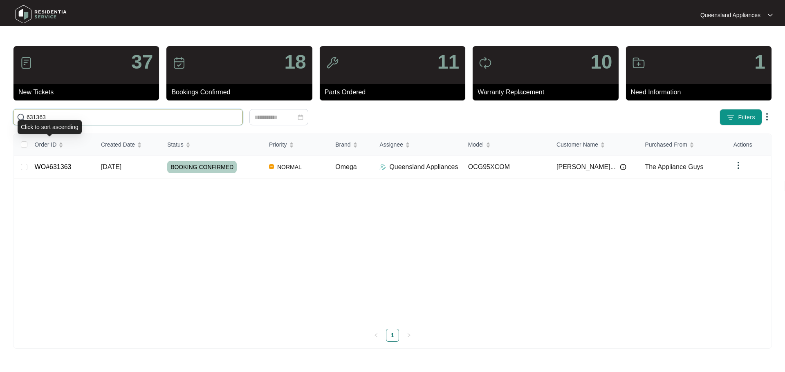
click at [31, 119] on input "631363" at bounding box center [133, 117] width 212 height 9
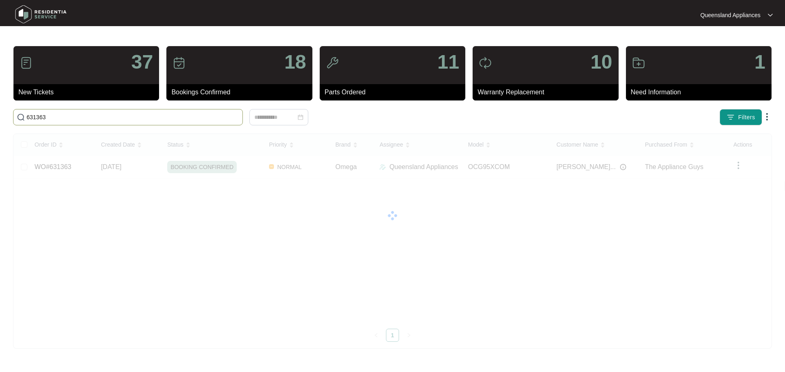
click at [31, 119] on input "631363" at bounding box center [133, 117] width 212 height 9
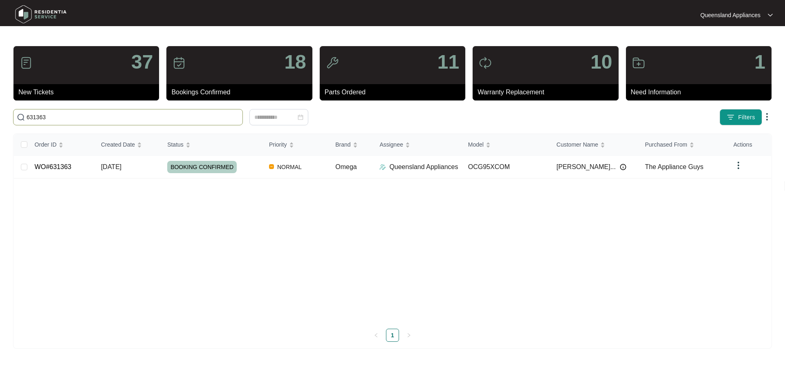
paste input "654"
type input "631654"
click at [231, 169] on div "OVERDUE" at bounding box center [214, 167] width 95 height 12
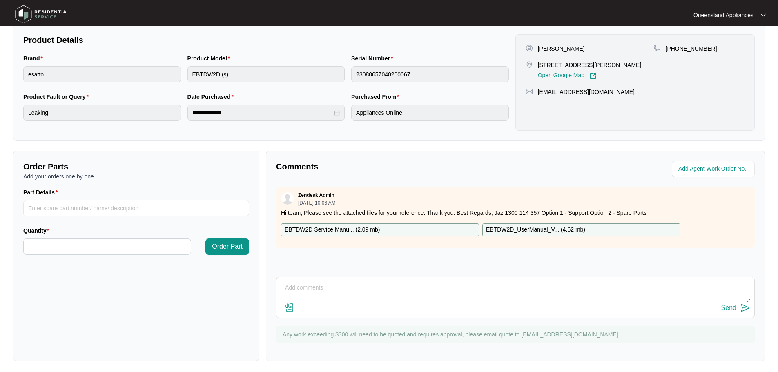
scroll to position [170, 0]
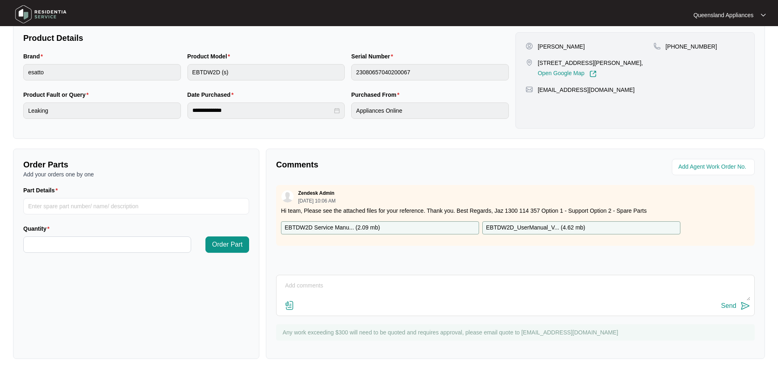
click at [434, 277] on div "Send" at bounding box center [515, 295] width 479 height 41
click at [423, 285] on textarea at bounding box center [516, 290] width 470 height 21
type textarea "h"
type textarea "Hi Team, This service has been booked and confirmed by the client for [DATE]. T…"
click at [732, 310] on button "Send" at bounding box center [736, 306] width 29 height 11
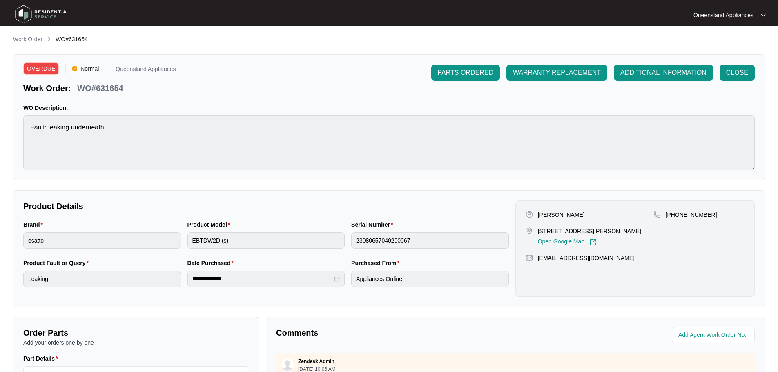
scroll to position [0, 0]
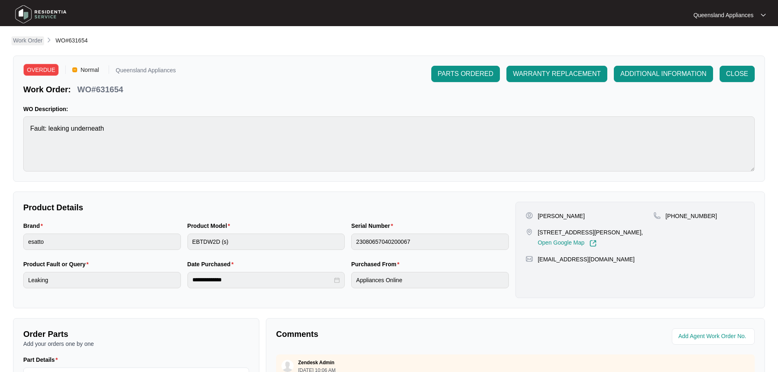
click at [18, 40] on p "Work Order" at bounding box center [27, 40] width 29 height 8
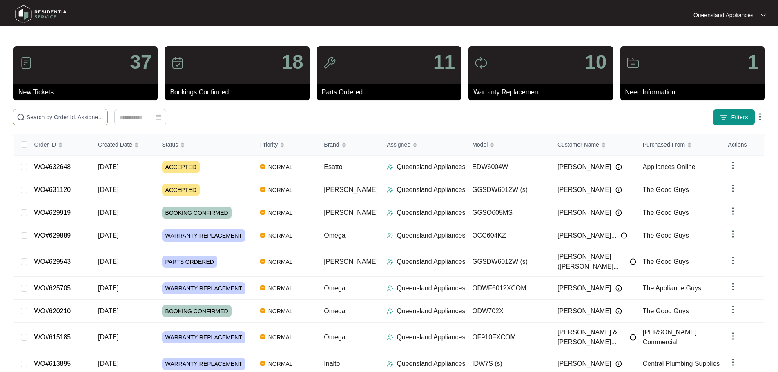
click at [73, 116] on input "text" at bounding box center [66, 117] width 78 height 9
paste input "631680"
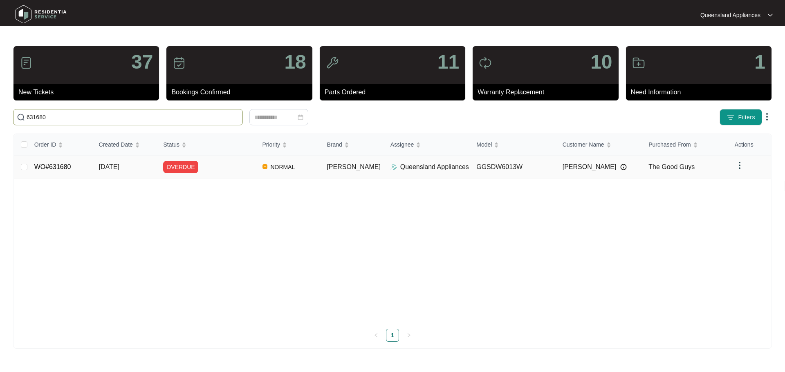
type input "631680"
click at [218, 163] on div "OVERDUE" at bounding box center [209, 167] width 92 height 12
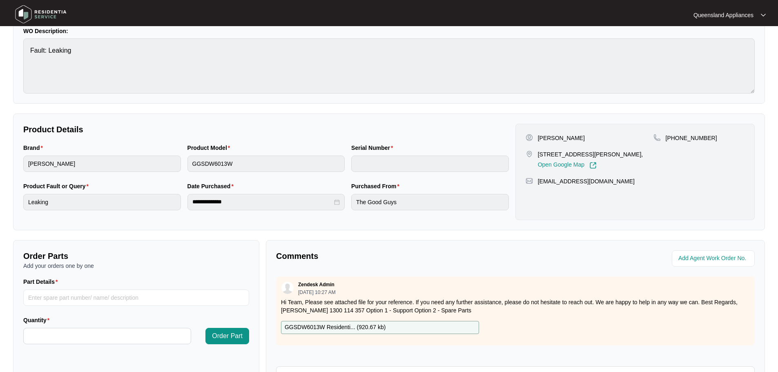
scroll to position [170, 0]
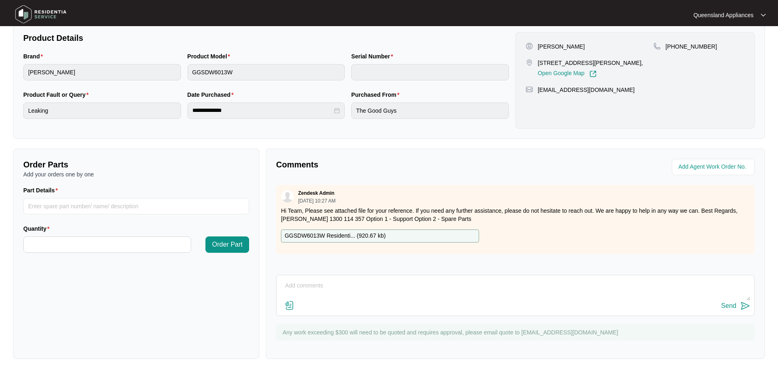
drag, startPoint x: 409, startPoint y: 291, endPoint x: 423, endPoint y: 282, distance: 16.5
click at [409, 290] on textarea at bounding box center [516, 290] width 470 height 21
type textarea "h"
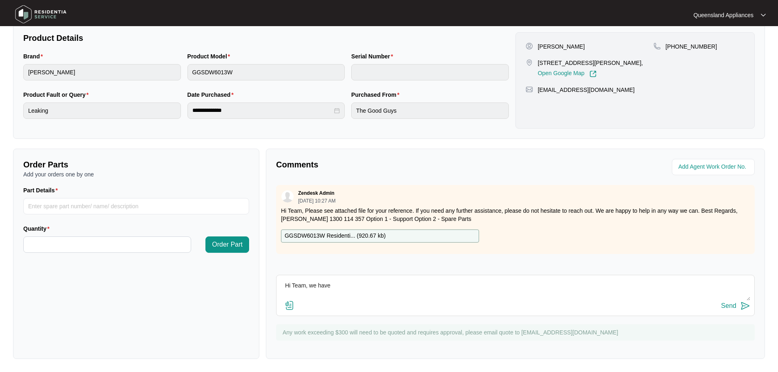
click at [438, 280] on textarea "Hi Team, we have" at bounding box center [516, 290] width 470 height 21
type textarea "Hi Team, we are organising with the client a suitable booking date/time."
click at [734, 307] on div "Send" at bounding box center [729, 305] width 15 height 7
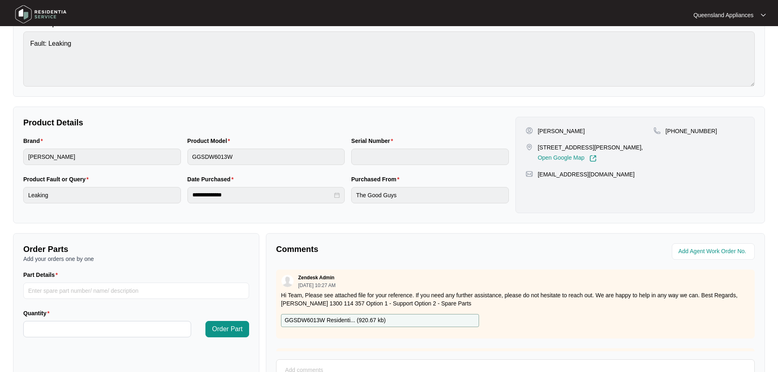
scroll to position [0, 0]
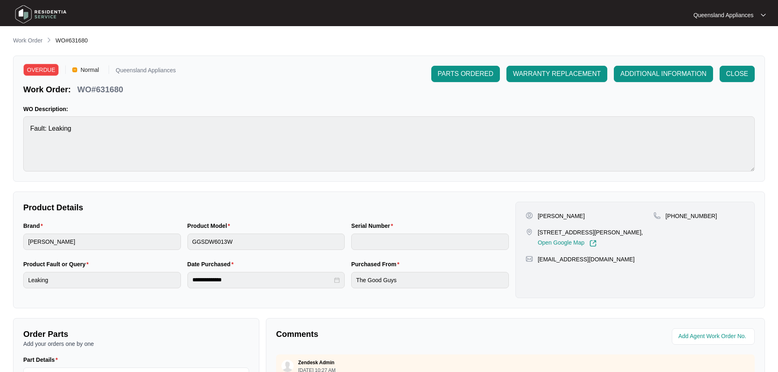
drag, startPoint x: 18, startPoint y: 38, endPoint x: 45, endPoint y: 38, distance: 26.6
click at [18, 38] on p "Work Order" at bounding box center [27, 40] width 29 height 8
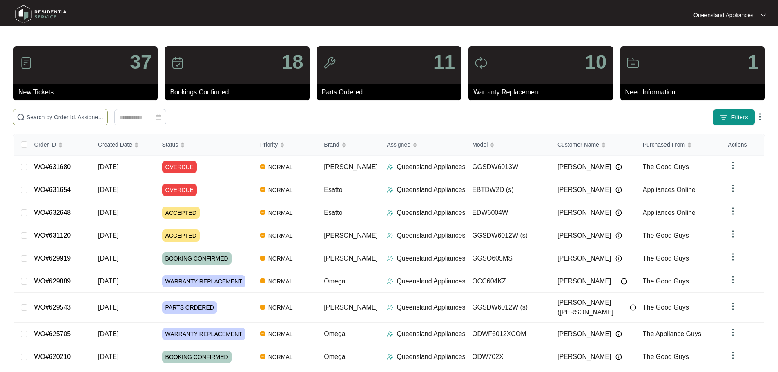
click at [104, 113] on input "text" at bounding box center [66, 117] width 78 height 9
paste input "631751"
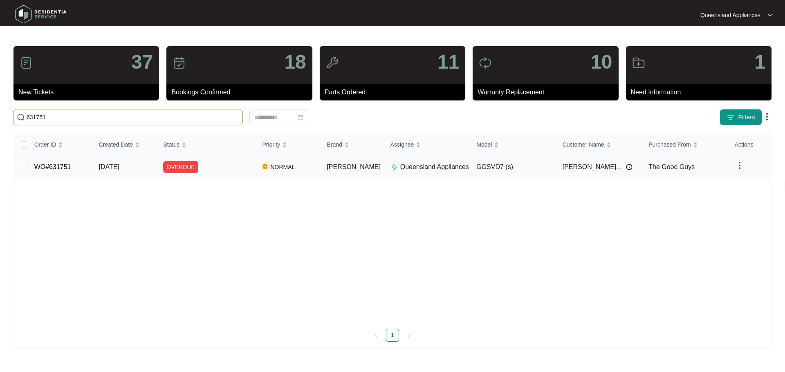
type input "631751"
click at [227, 170] on div "OVERDUE" at bounding box center [209, 167] width 92 height 12
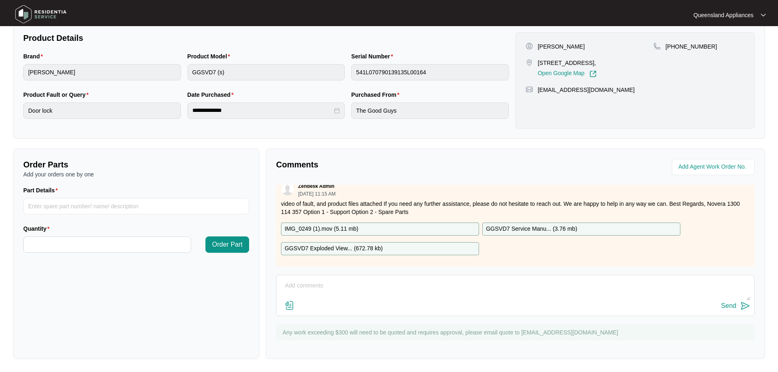
scroll to position [13, 0]
click at [612, 295] on textarea at bounding box center [516, 290] width 470 height 21
type textarea "h"
type textarea "Hi Team, this service is booked for [DATE] - confirmed by the client."
click at [745, 307] on img at bounding box center [746, 306] width 10 height 10
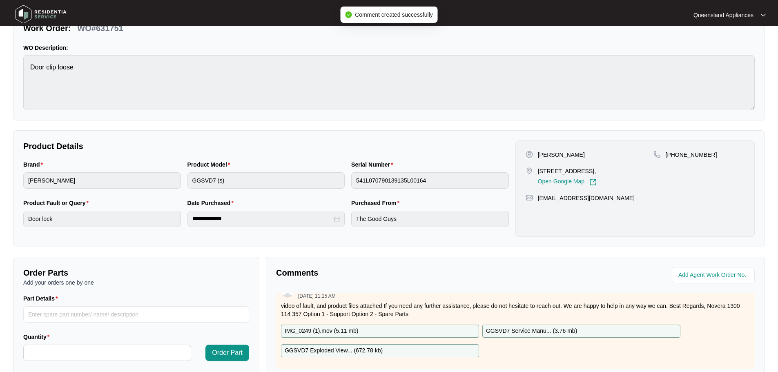
scroll to position [7, 0]
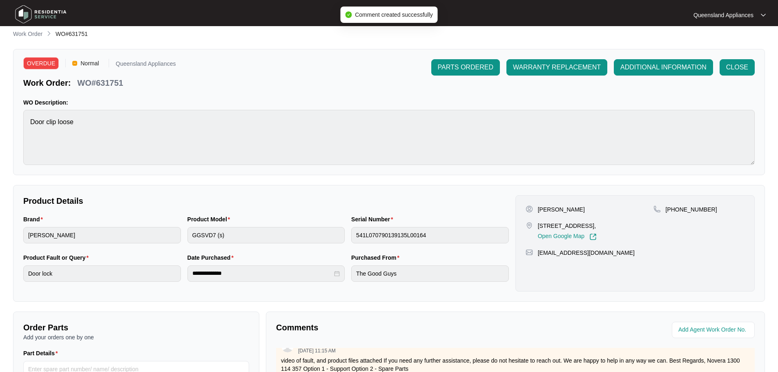
click at [29, 40] on div "**********" at bounding box center [389, 275] width 752 height 493
click at [29, 36] on p "Work Order" at bounding box center [27, 34] width 29 height 8
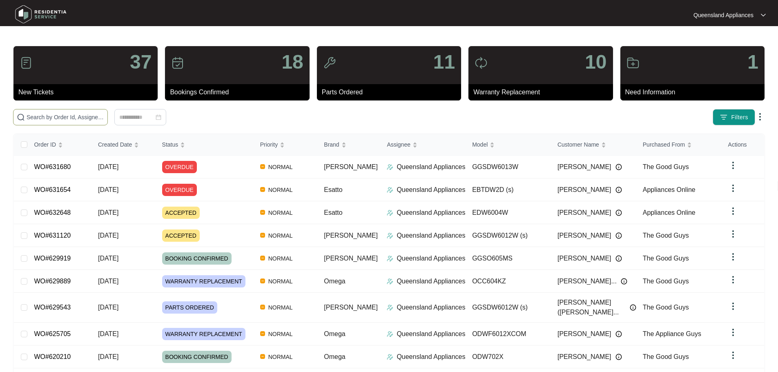
click at [95, 116] on input "text" at bounding box center [66, 117] width 78 height 9
paste input "631759"
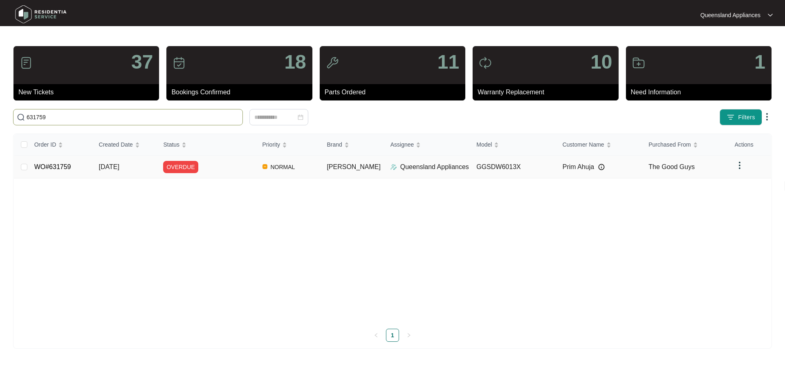
type input "631759"
click at [217, 169] on div "OVERDUE" at bounding box center [209, 167] width 92 height 12
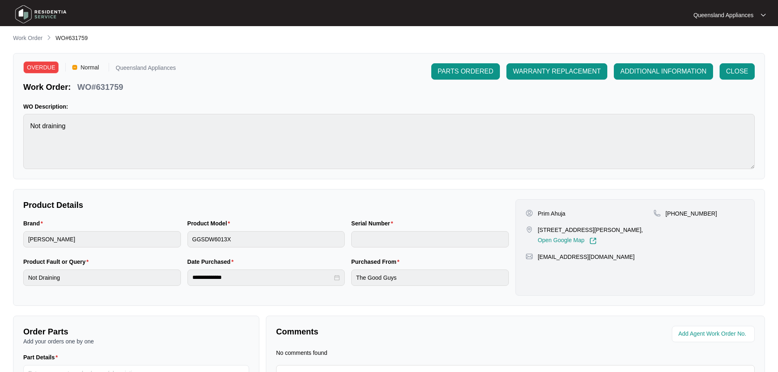
scroll to position [93, 0]
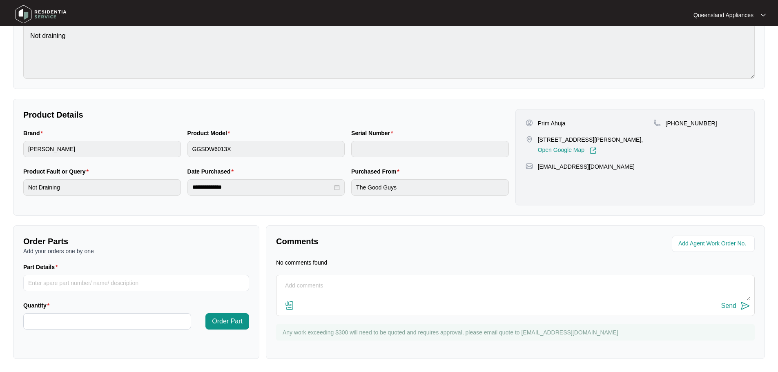
click at [374, 290] on textarea at bounding box center [516, 290] width 470 height 21
click at [557, 284] on textarea "Hi Team, Client has requested a first up booking. Currently we only have 2/9 av…" at bounding box center [516, 290] width 470 height 21
type textarea "Hi Team, Client has requested a first up booking. Currently we only have 2/9 av…"
click at [729, 307] on div "Send" at bounding box center [729, 305] width 15 height 7
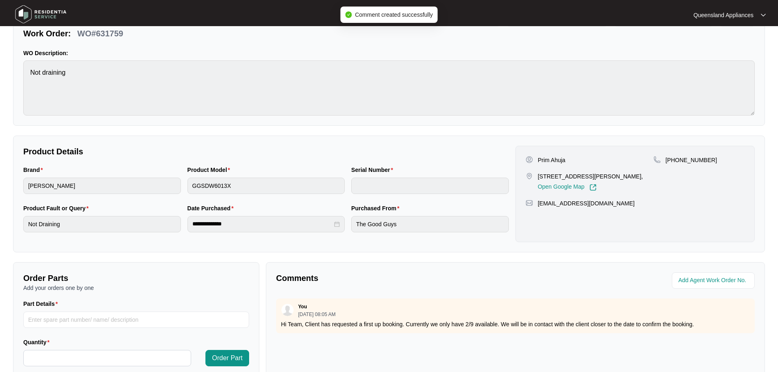
scroll to position [0, 0]
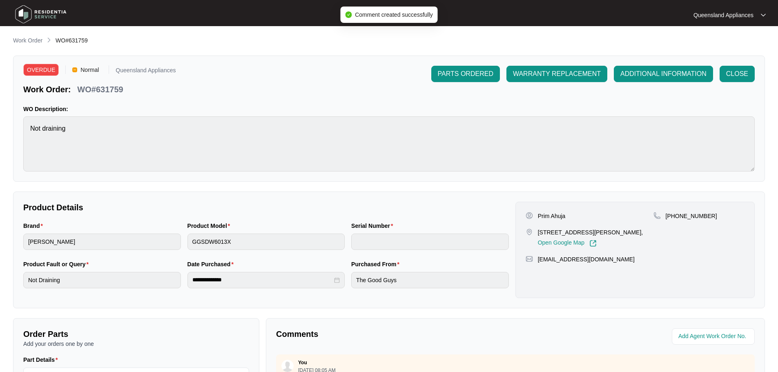
click at [29, 34] on main "**********" at bounding box center [389, 271] width 778 height 542
click at [29, 37] on p "Work Order" at bounding box center [27, 40] width 29 height 8
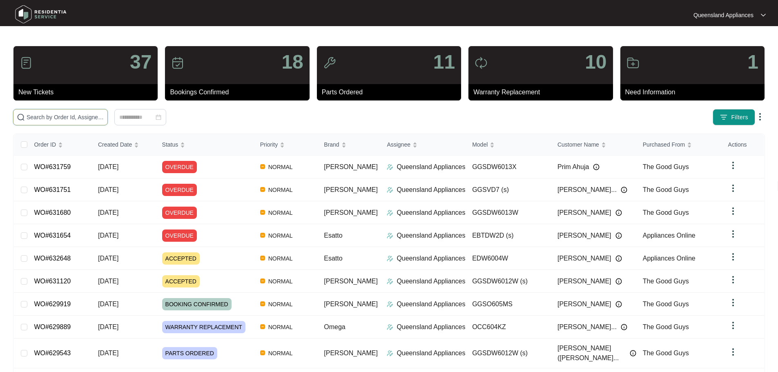
click at [94, 115] on input "text" at bounding box center [66, 117] width 78 height 9
paste input "631787"
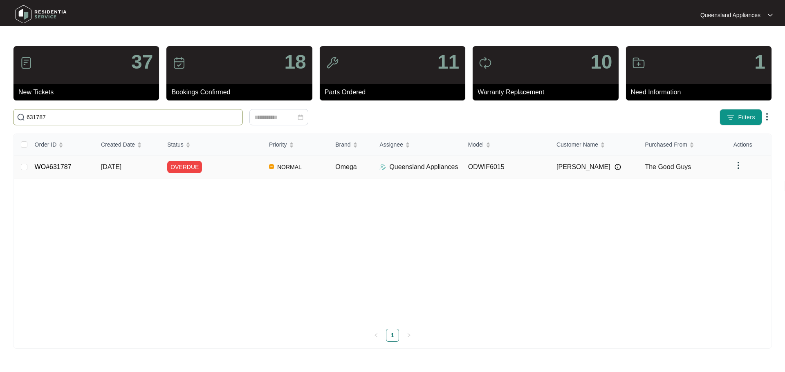
type input "631787"
drag, startPoint x: 250, startPoint y: 170, endPoint x: 330, endPoint y: 175, distance: 80.2
click at [250, 170] on div "OVERDUE" at bounding box center [214, 167] width 95 height 12
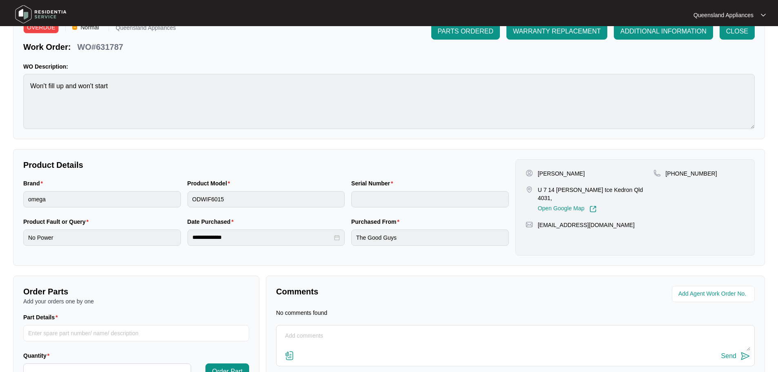
scroll to position [93, 0]
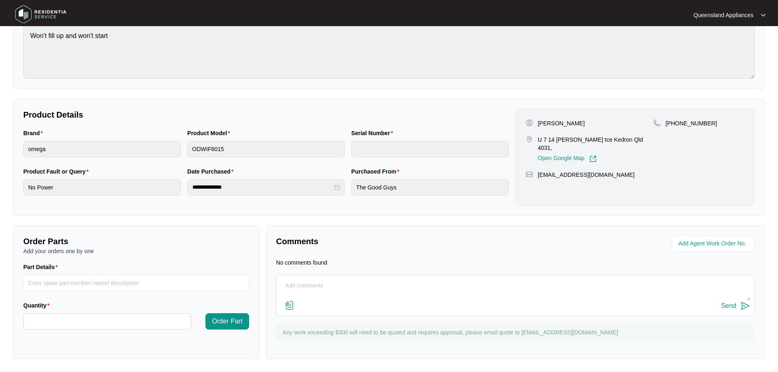
click at [394, 277] on div "Send" at bounding box center [515, 295] width 479 height 41
click at [454, 305] on div "Send" at bounding box center [516, 306] width 470 height 11
click at [445, 293] on textarea at bounding box center [516, 290] width 470 height 21
type textarea "h"
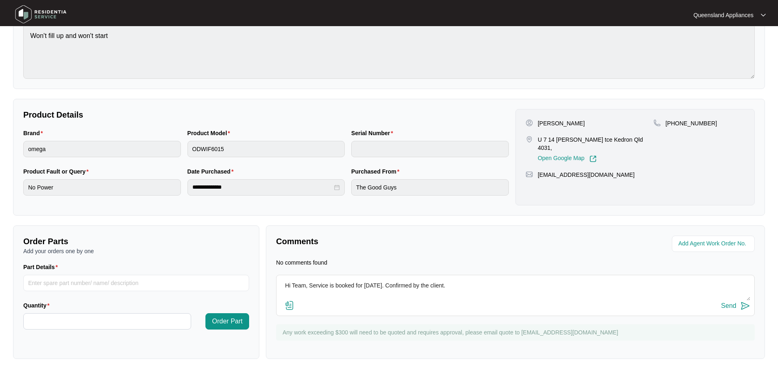
type textarea "Hi Team, Service is booked for [DATE]. Confirmed by the client."
click at [730, 307] on div "Send" at bounding box center [729, 305] width 15 height 7
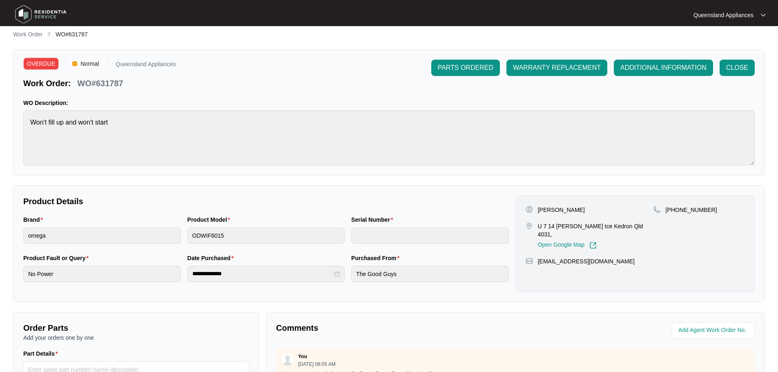
scroll to position [0, 0]
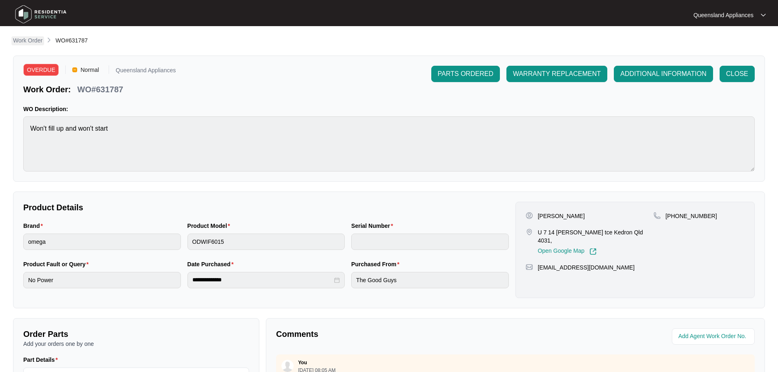
click at [32, 37] on p "Work Order" at bounding box center [27, 40] width 29 height 8
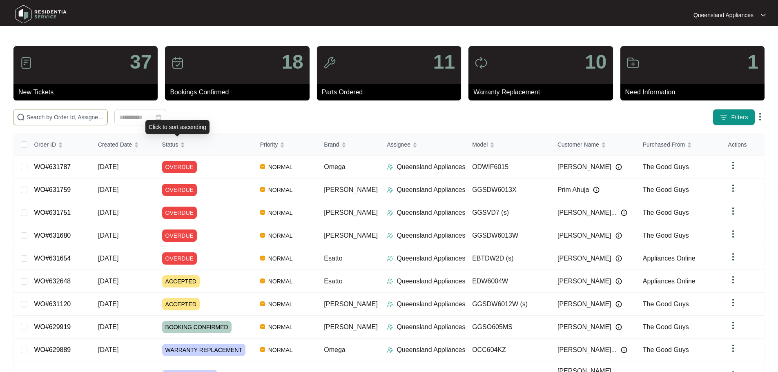
click at [108, 123] on span at bounding box center [60, 117] width 95 height 16
paste input "632514"
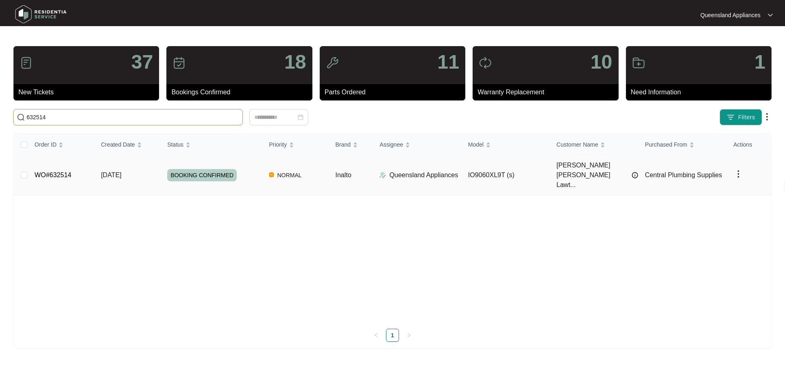
type input "632514"
click at [121, 172] on span "[DATE]" at bounding box center [111, 175] width 20 height 7
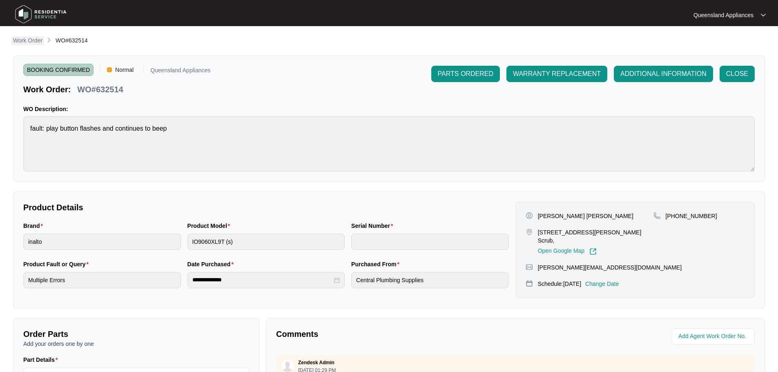
click at [42, 43] on p "Work Order" at bounding box center [27, 40] width 29 height 8
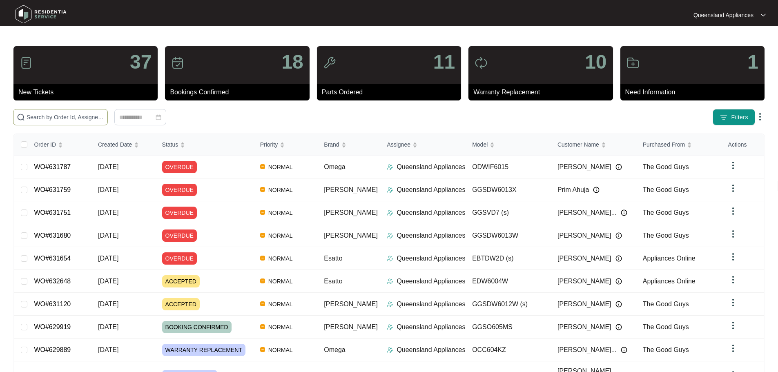
click at [73, 110] on span at bounding box center [60, 117] width 95 height 16
paste input "632201"
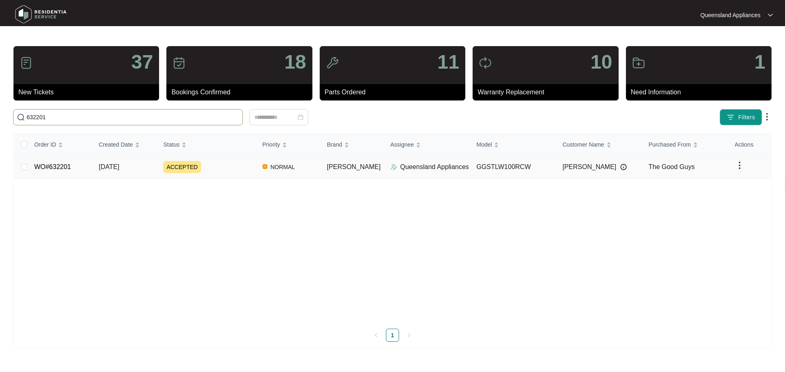
type input "632201"
click at [251, 170] on div "ACCEPTED" at bounding box center [209, 167] width 92 height 12
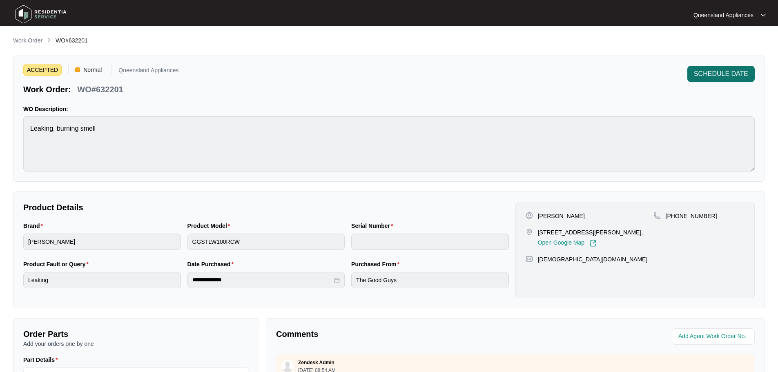
click at [729, 78] on span "SCHEDULE DATE" at bounding box center [721, 74] width 54 height 10
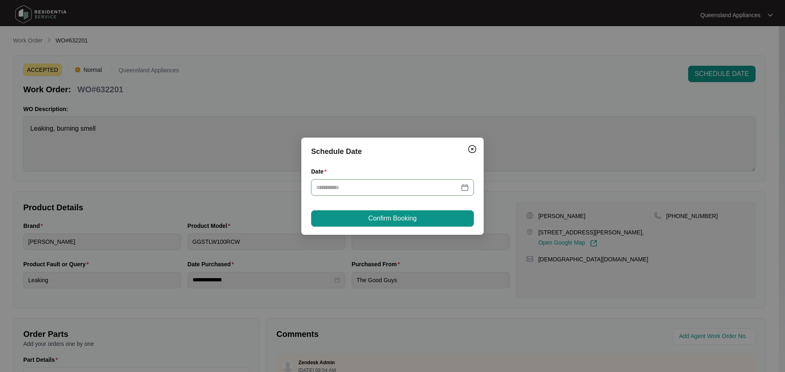
click at [447, 187] on input "Date" at bounding box center [387, 187] width 143 height 9
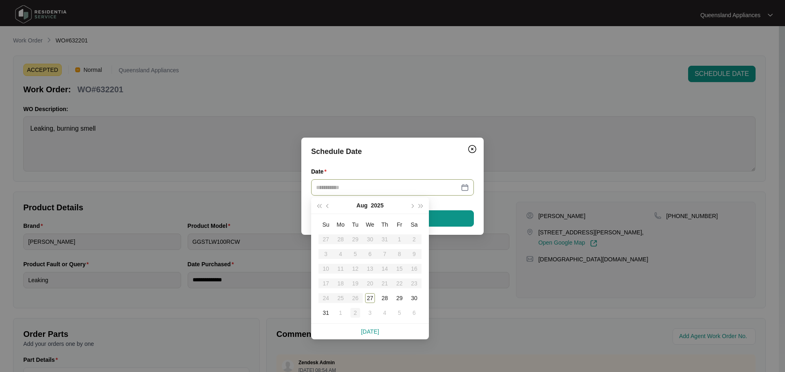
type input "**********"
drag, startPoint x: 373, startPoint y: 295, endPoint x: 373, endPoint y: 284, distance: 10.6
click at [372, 295] on div "27" at bounding box center [370, 298] width 10 height 10
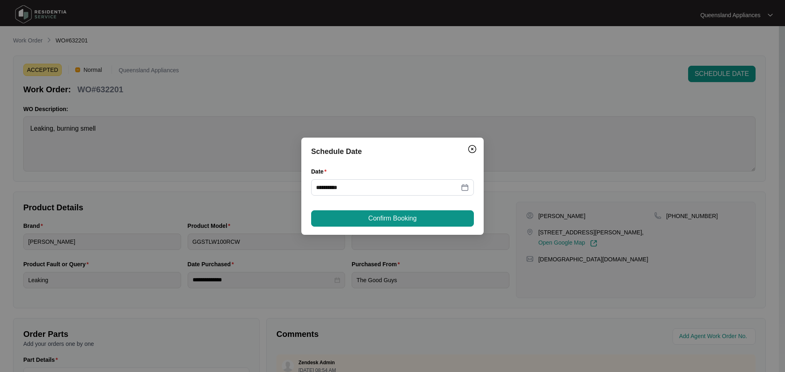
click at [374, 211] on button "Confirm Booking" at bounding box center [392, 218] width 163 height 16
